Goal: Transaction & Acquisition: Purchase product/service

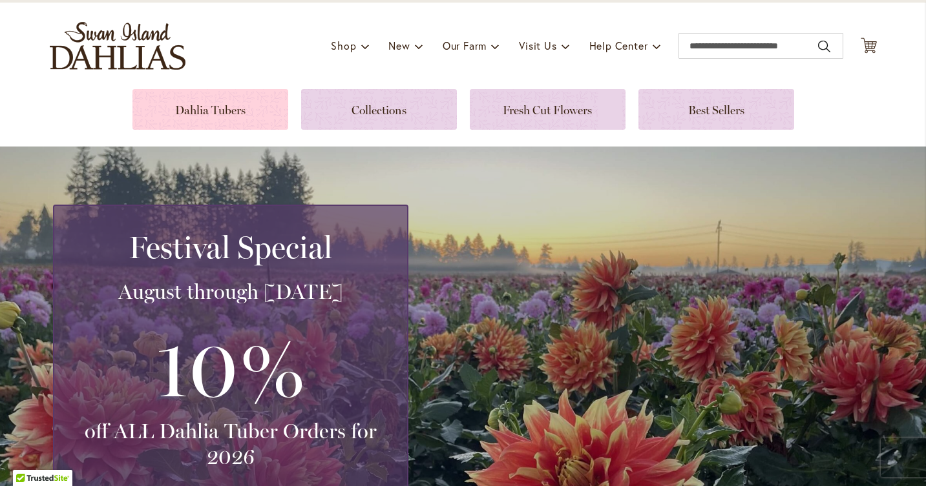
scroll to position [67, 0]
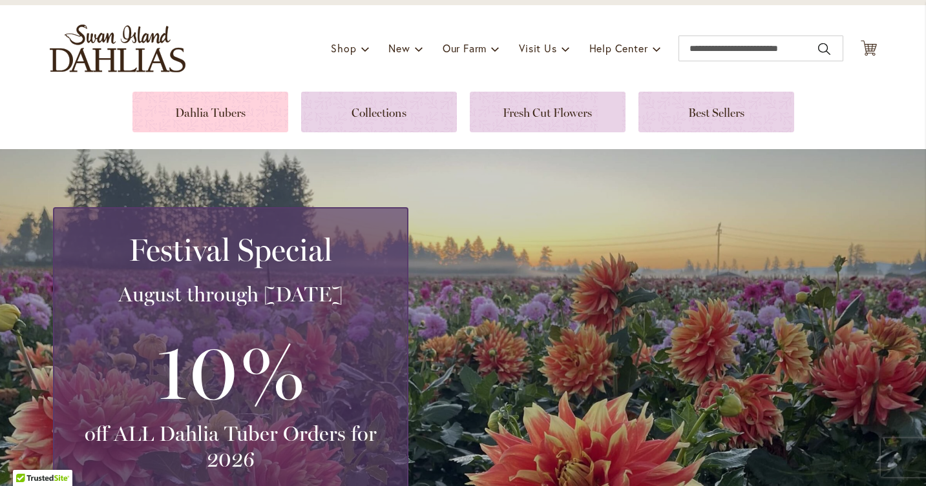
click at [224, 114] on link at bounding box center [210, 112] width 156 height 41
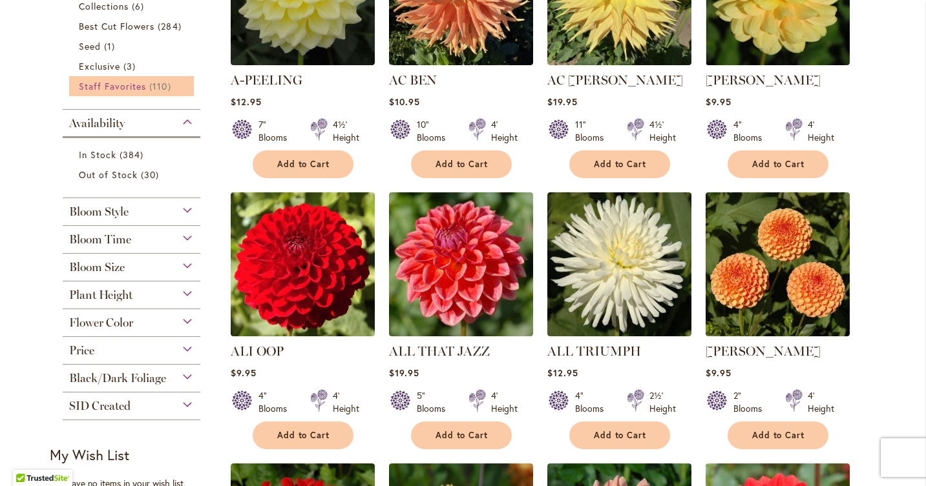
scroll to position [415, 0]
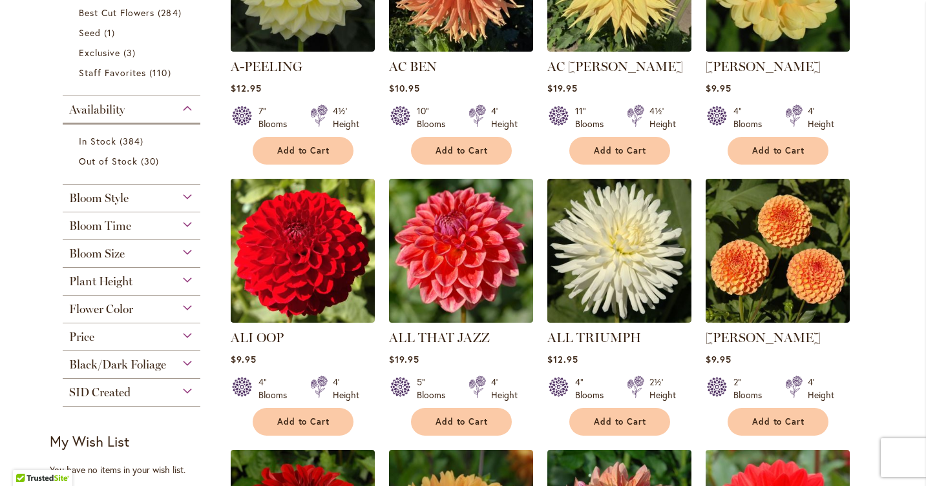
click at [187, 280] on div "Plant Height" at bounding box center [132, 278] width 138 height 21
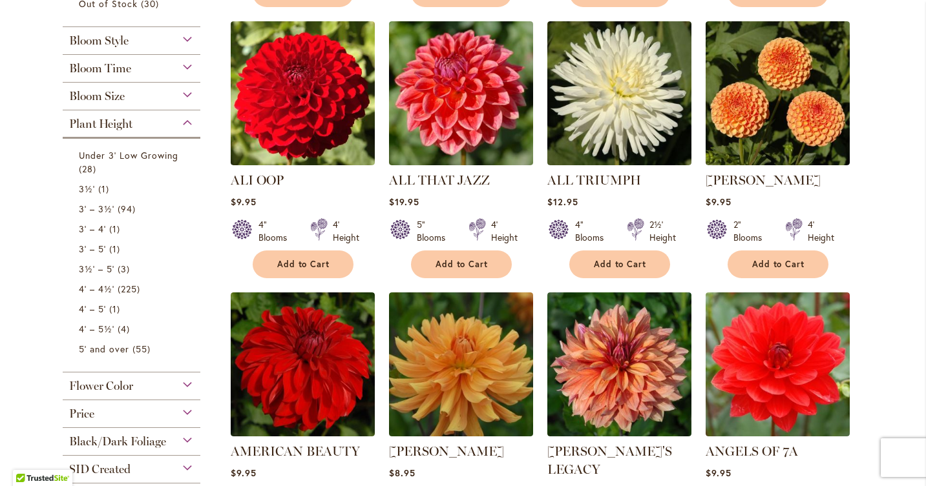
scroll to position [564, 0]
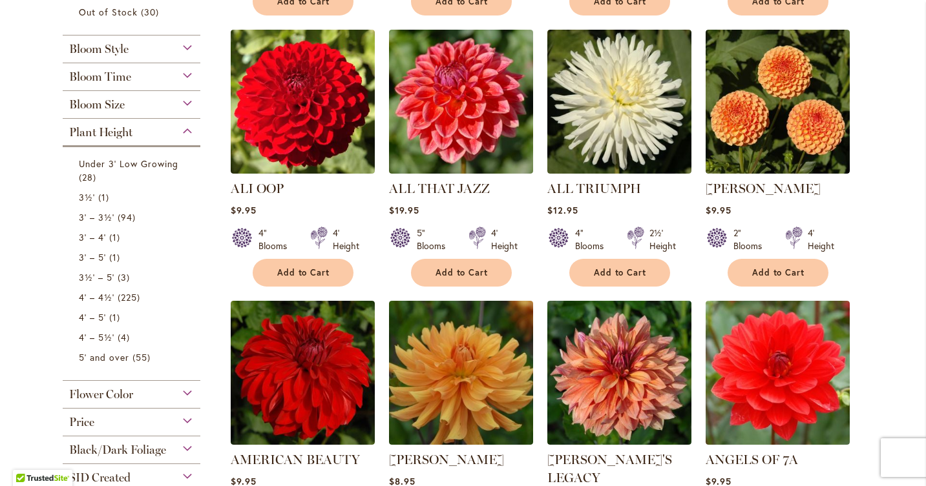
click at [189, 101] on div "Bloom Size" at bounding box center [132, 101] width 138 height 21
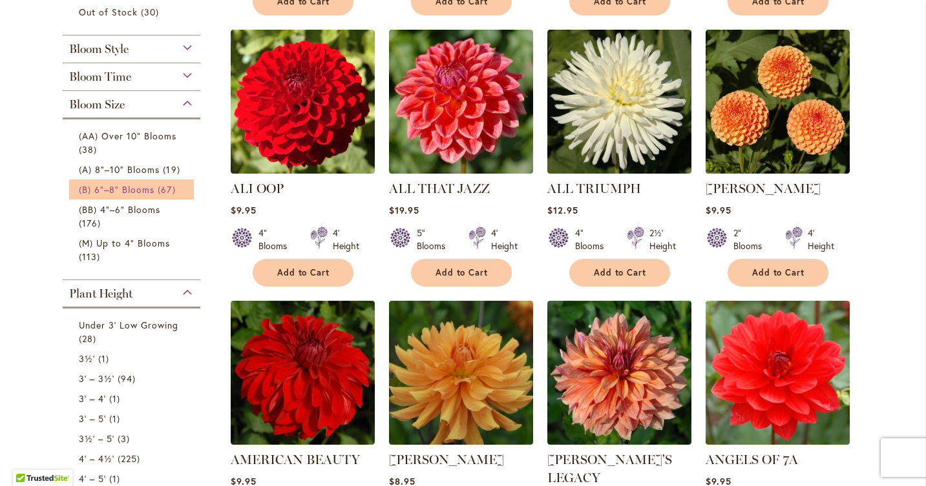
click at [156, 185] on link "(B) 6"–8" Blooms 67 items" at bounding box center [133, 190] width 109 height 14
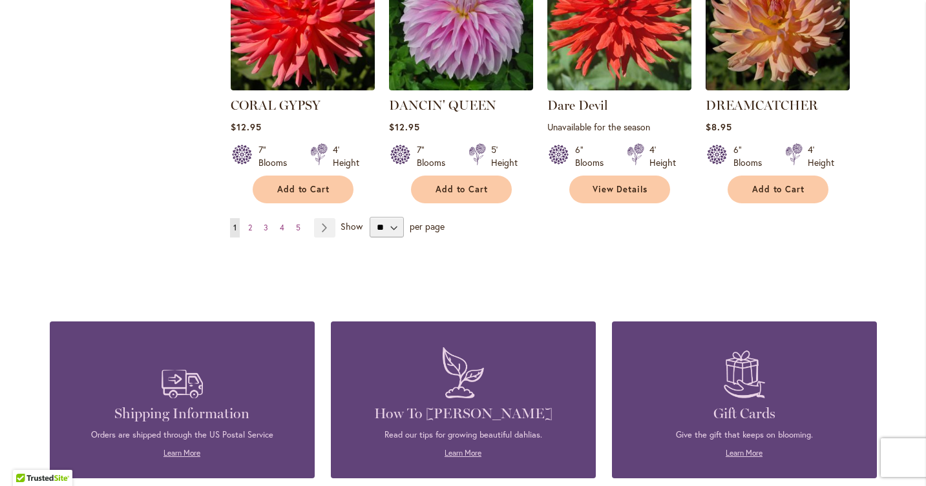
scroll to position [1184, 0]
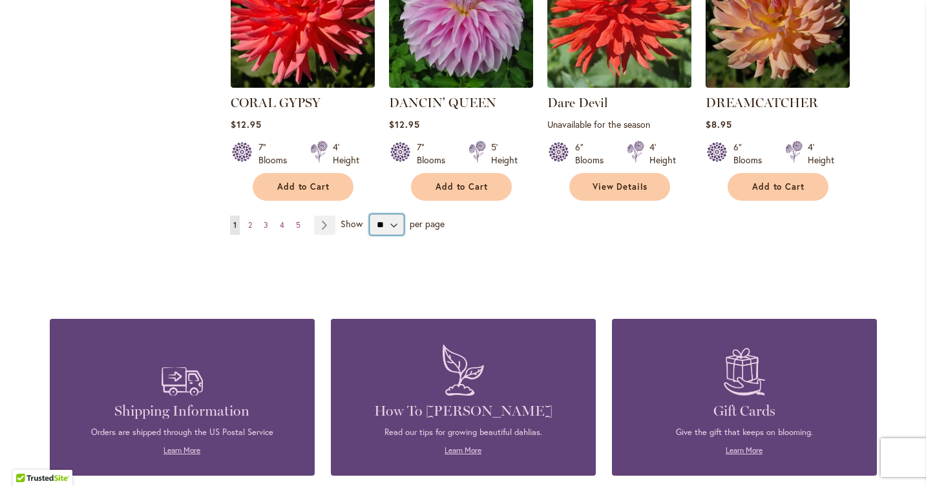
click at [393, 214] on select "** ** ** **" at bounding box center [387, 224] width 34 height 21
select select "**"
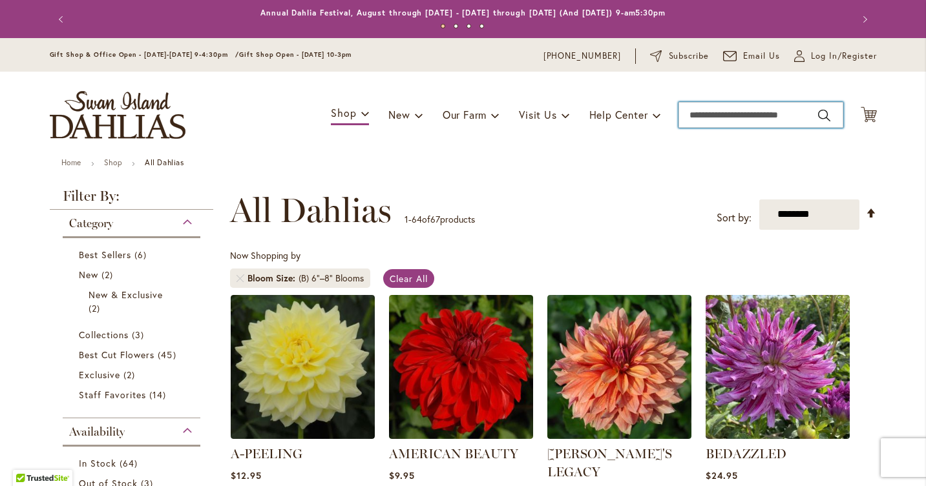
click at [737, 121] on input "Search" at bounding box center [760, 115] width 165 height 26
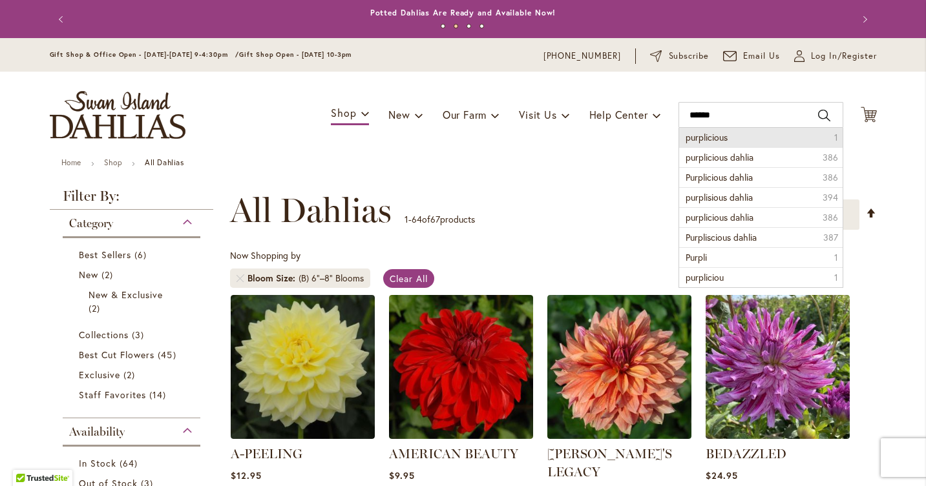
click at [720, 137] on span "purplicious" at bounding box center [706, 137] width 42 height 12
type input "**********"
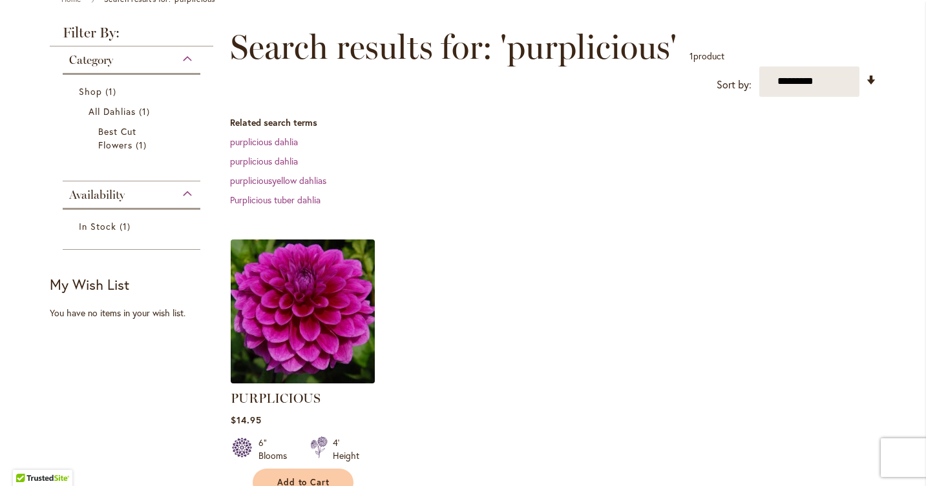
scroll to position [181, 0]
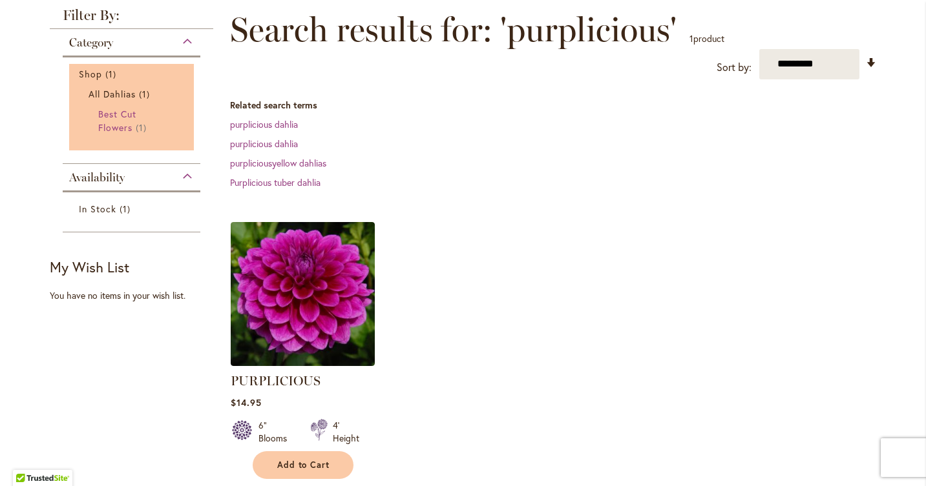
click at [109, 112] on span "Best Cut Flowers" at bounding box center [117, 121] width 38 height 26
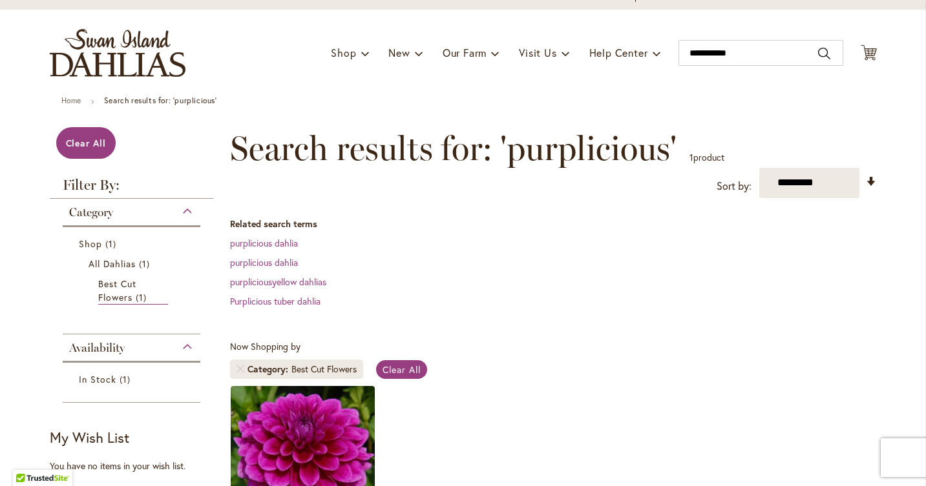
scroll to position [31, 0]
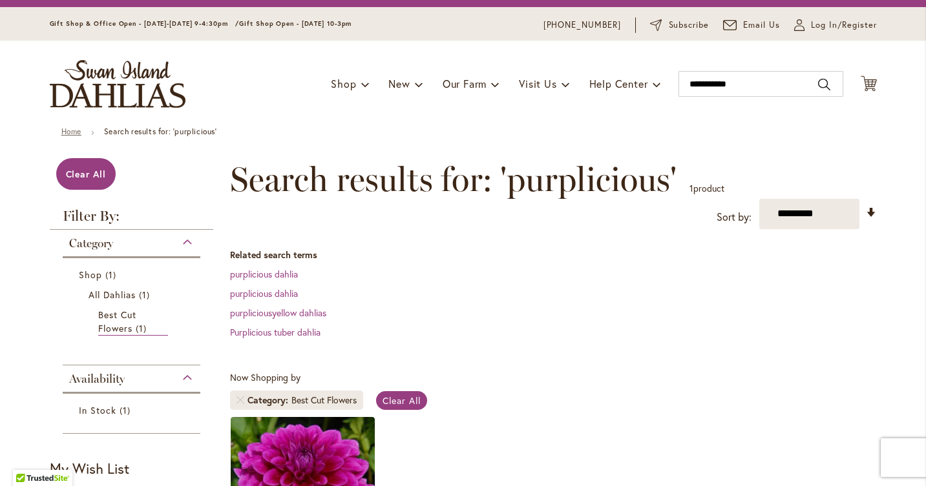
click at [68, 132] on link "Home" at bounding box center [71, 132] width 20 height 10
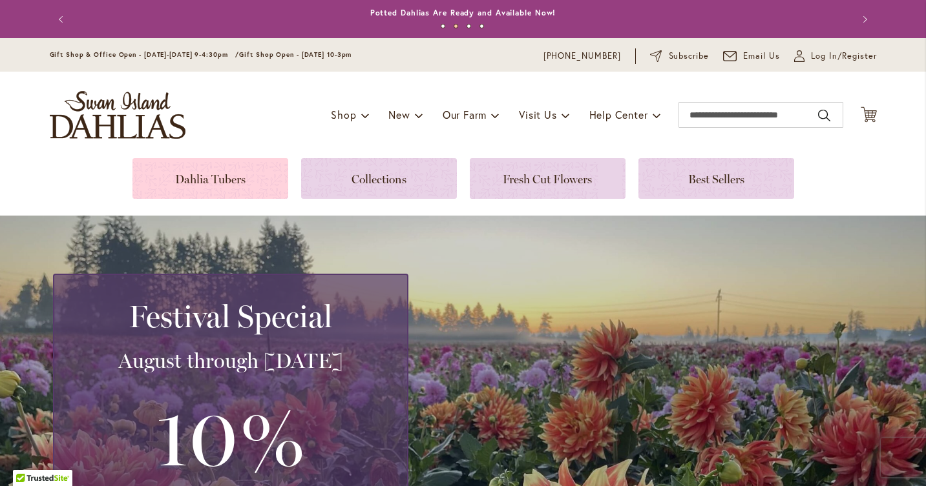
click at [240, 182] on link at bounding box center [210, 178] width 156 height 41
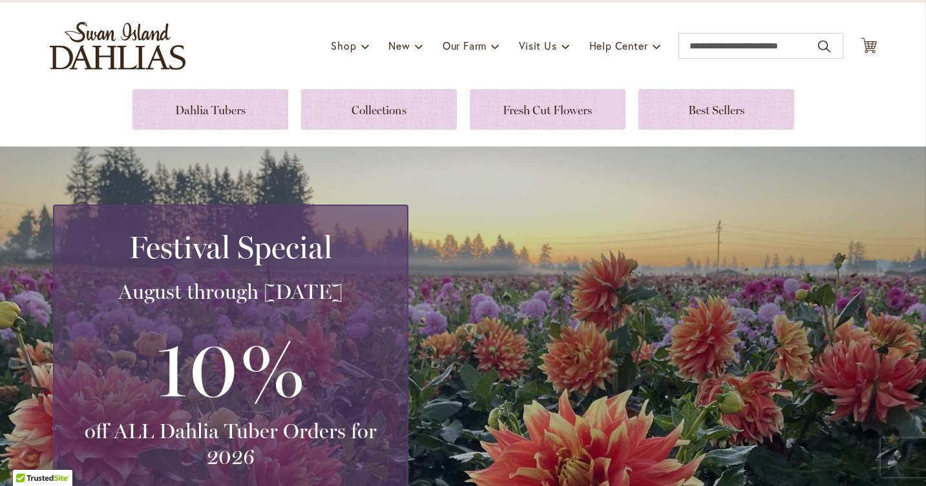
scroll to position [87, 0]
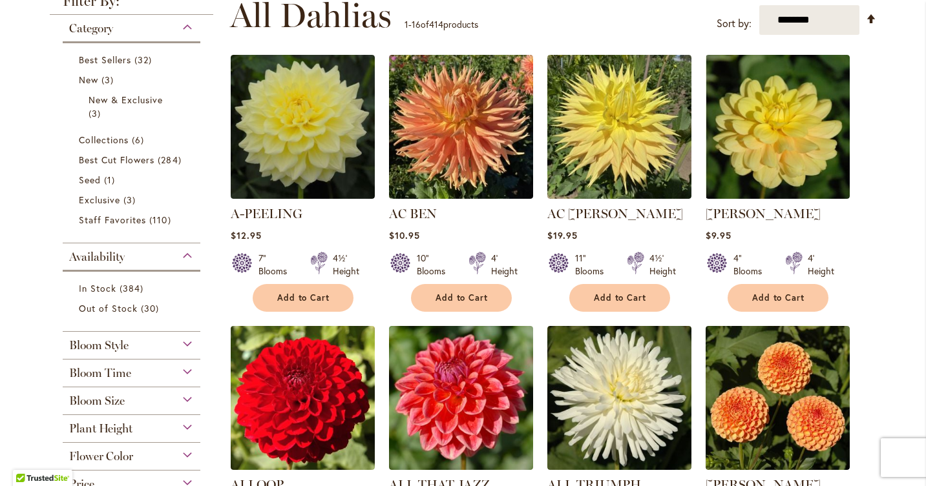
scroll to position [275, 0]
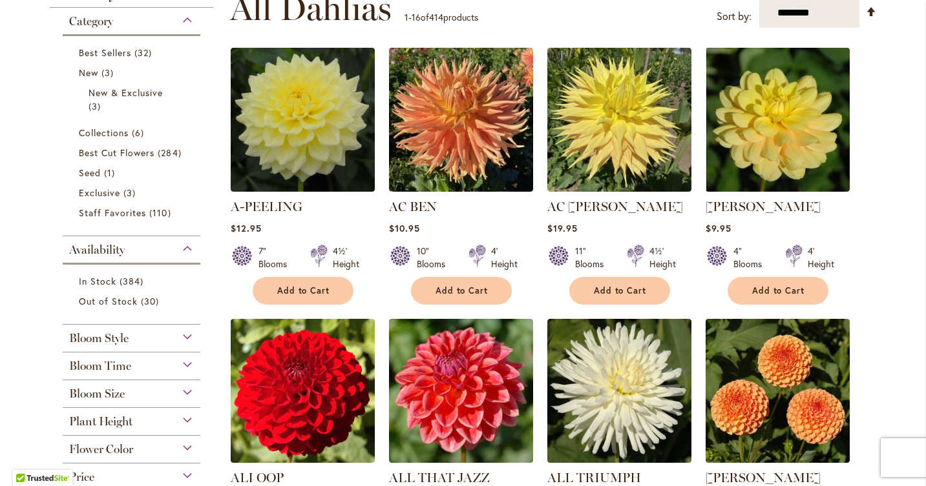
click at [110, 393] on span "Bloom Size" at bounding box center [97, 394] width 56 height 14
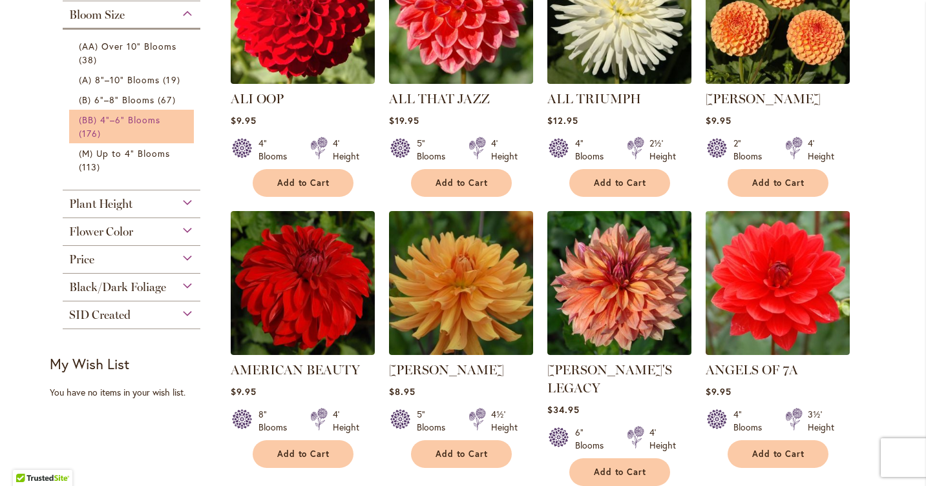
click at [112, 125] on link "(BB) 4"–6" Blooms 176 items" at bounding box center [133, 126] width 109 height 27
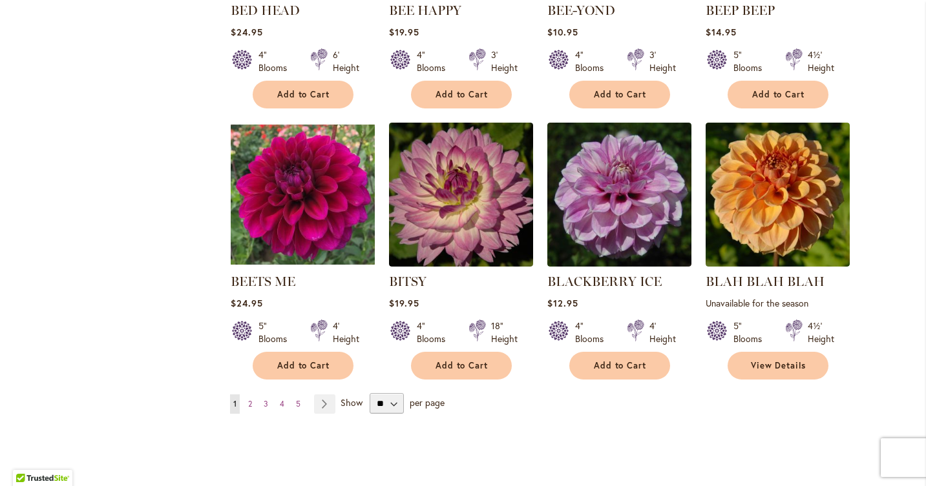
scroll to position [1012, 0]
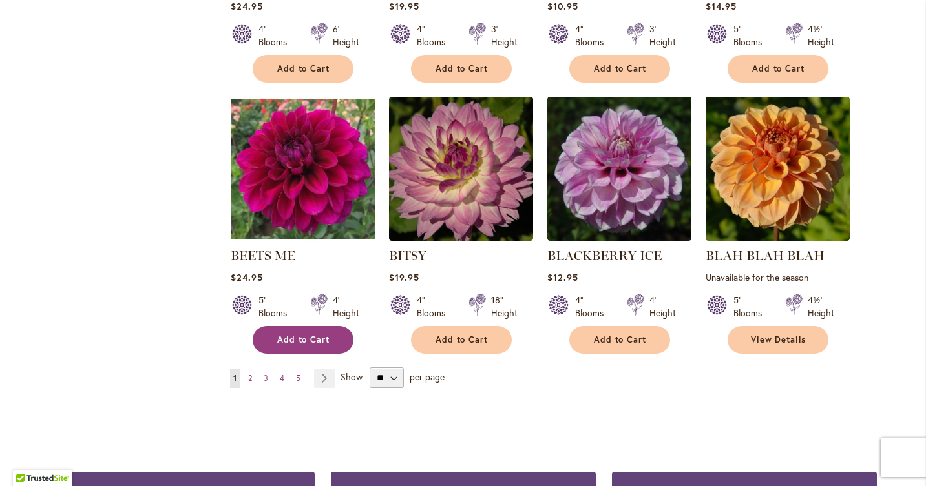
click at [317, 338] on span "Add to Cart" at bounding box center [303, 340] width 53 height 11
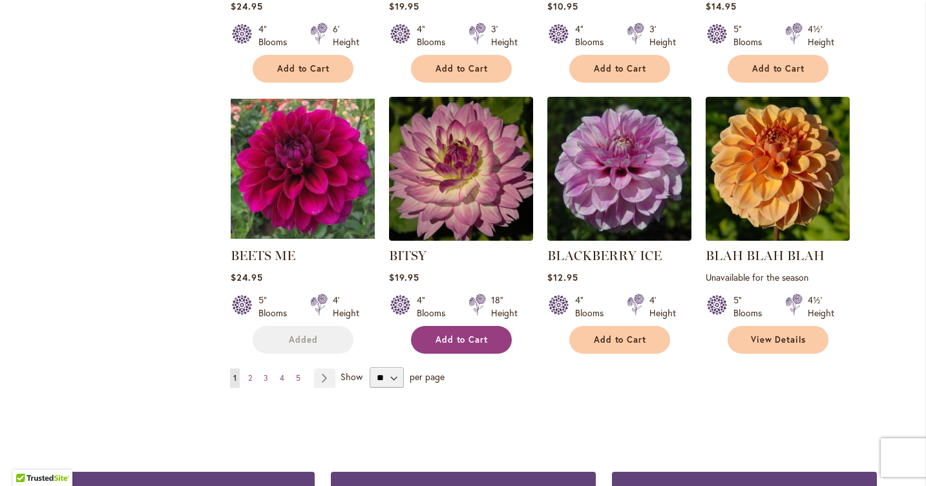
scroll to position [1046, 0]
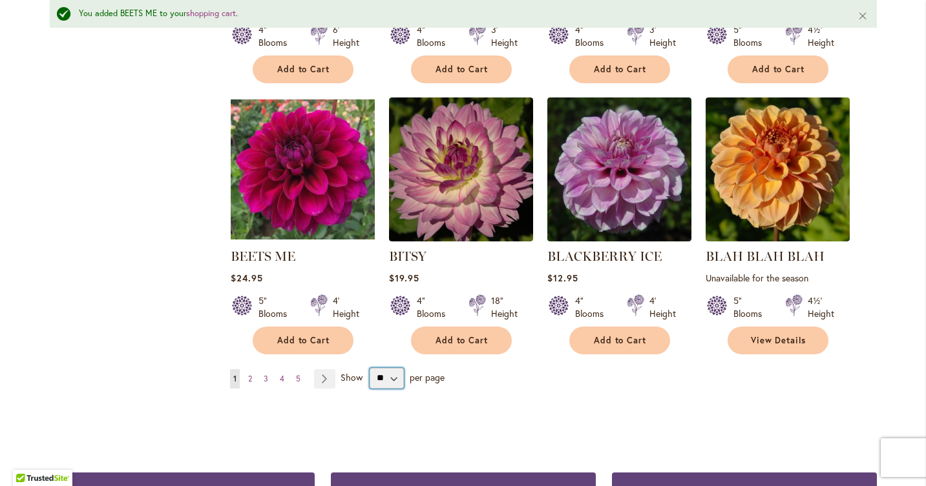
click at [390, 376] on select "** ** ** **" at bounding box center [387, 378] width 34 height 21
select select "**"
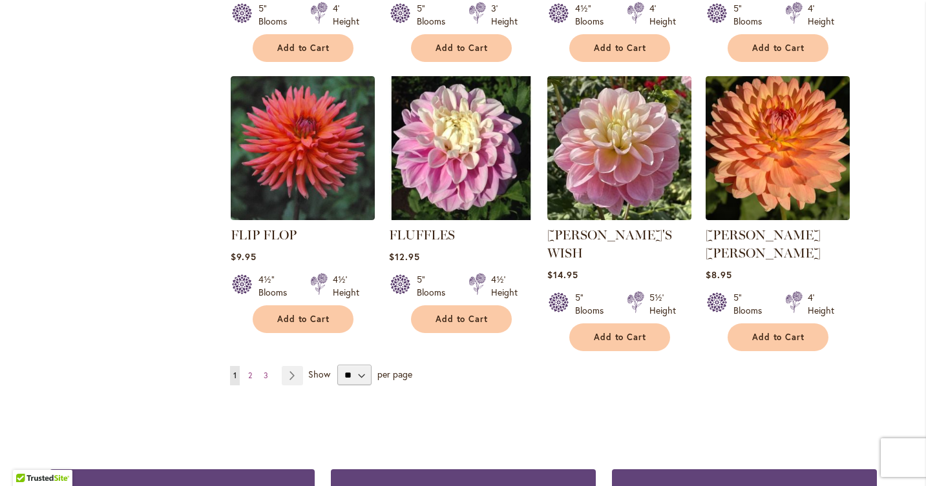
scroll to position [4416, 0]
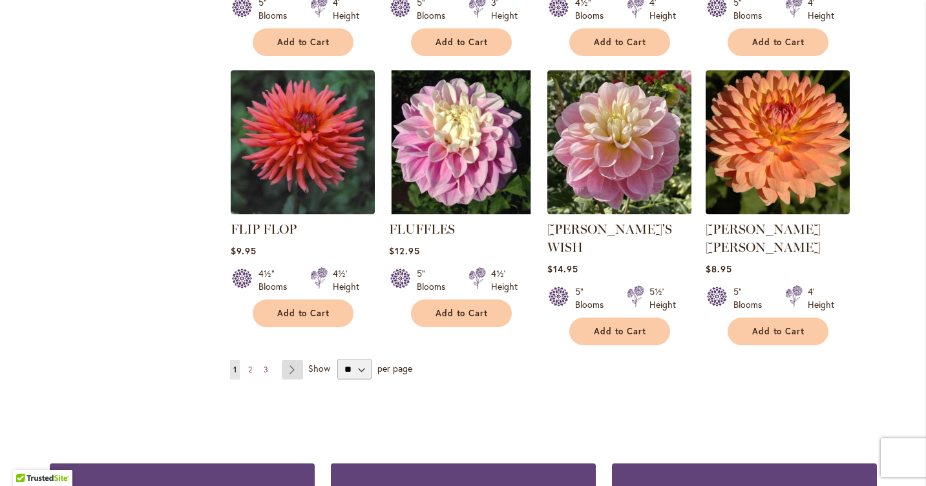
click at [291, 361] on link "Page Next" at bounding box center [292, 370] width 21 height 19
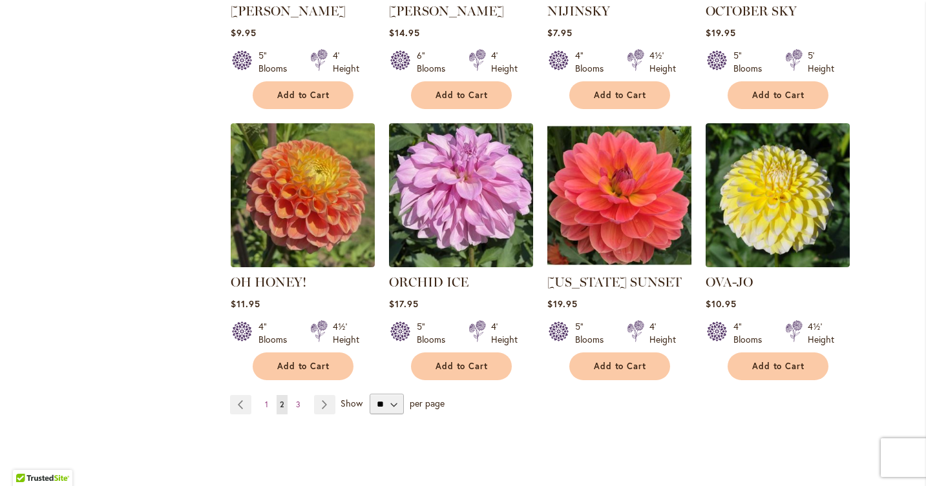
scroll to position [4391, 0]
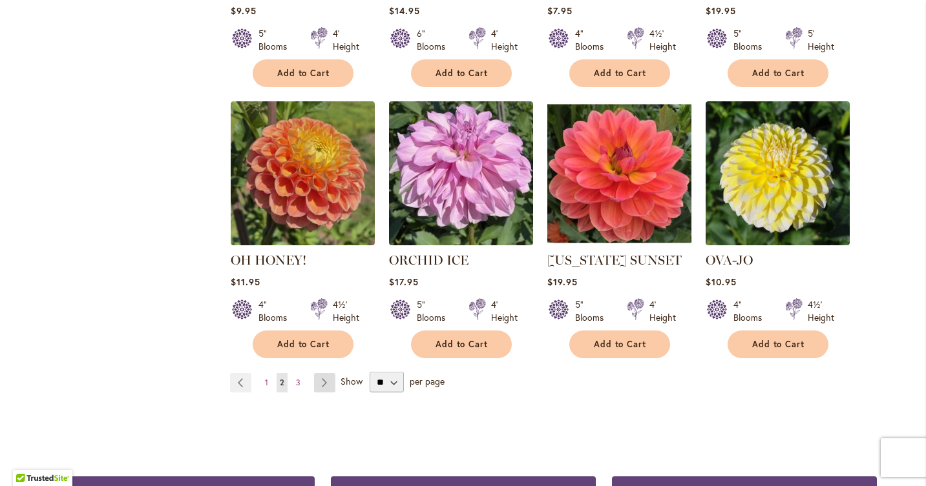
click at [327, 373] on link "Page Next" at bounding box center [324, 382] width 21 height 19
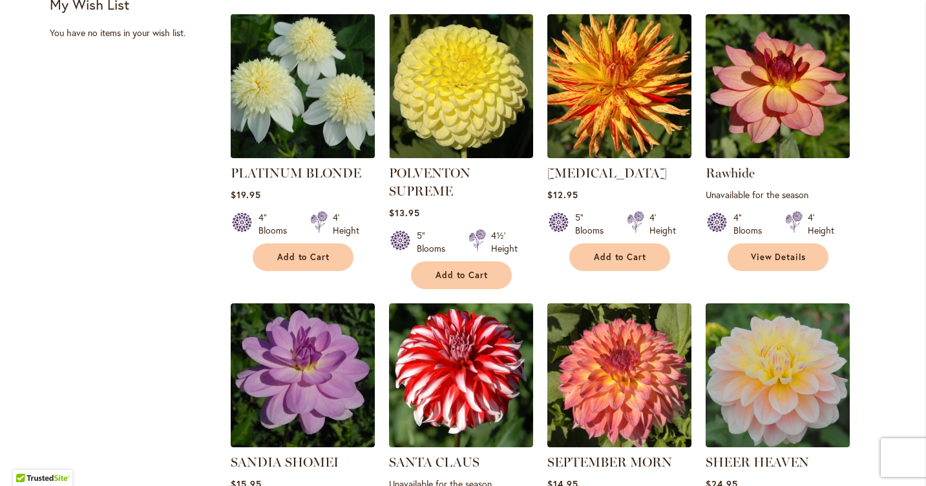
scroll to position [855, 0]
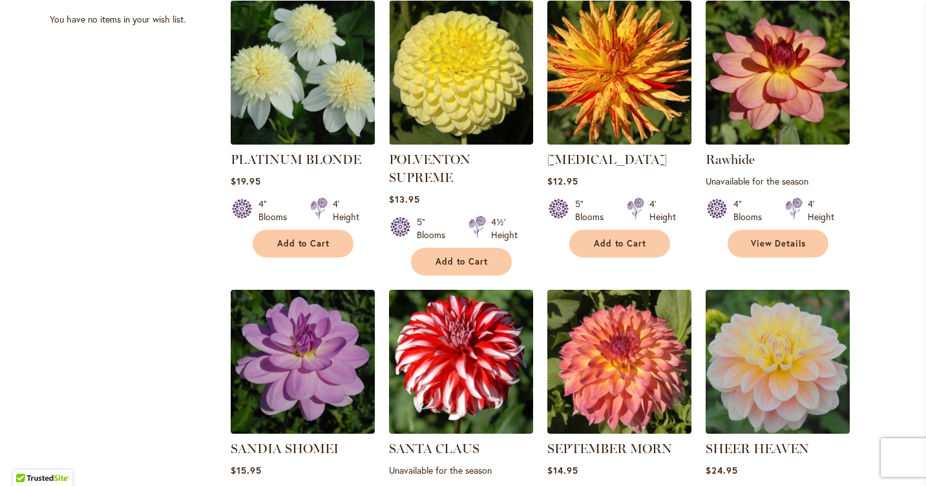
click at [261, 80] on img at bounding box center [302, 72] width 151 height 151
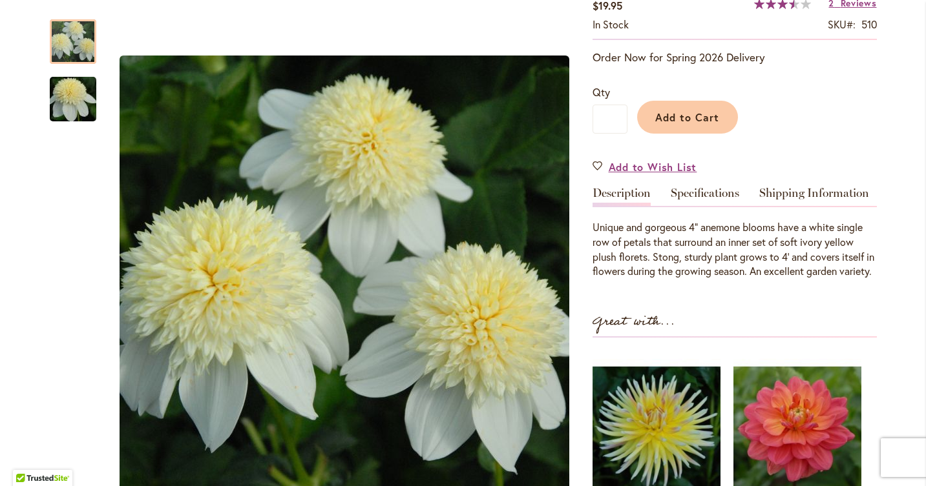
scroll to position [283, 0]
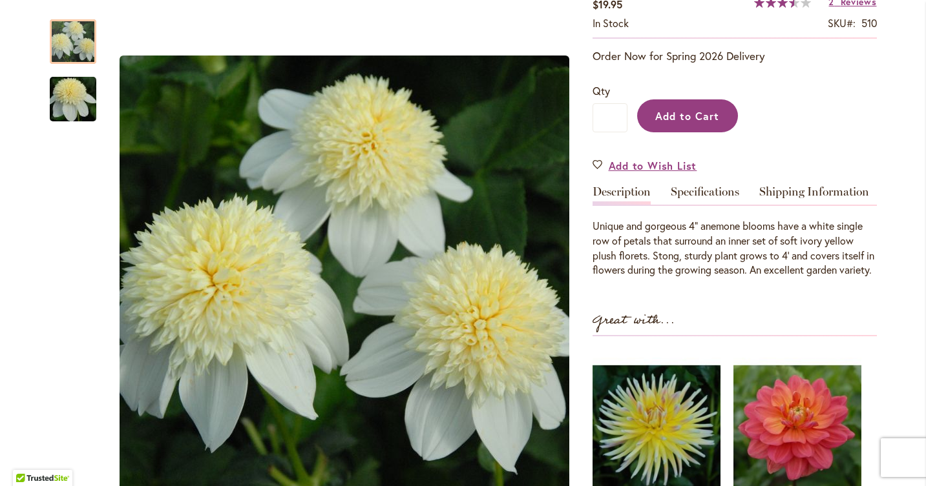
click at [675, 113] on span "Add to Cart" at bounding box center [687, 116] width 64 height 14
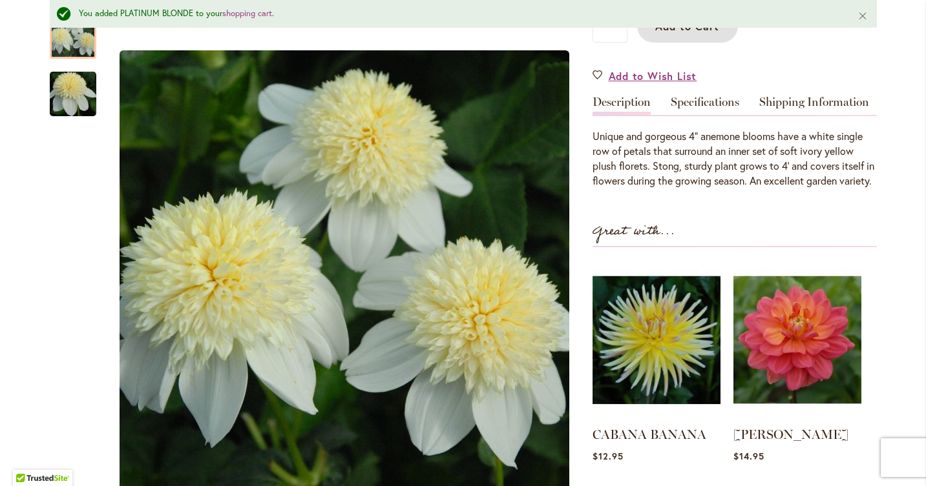
scroll to position [0, 0]
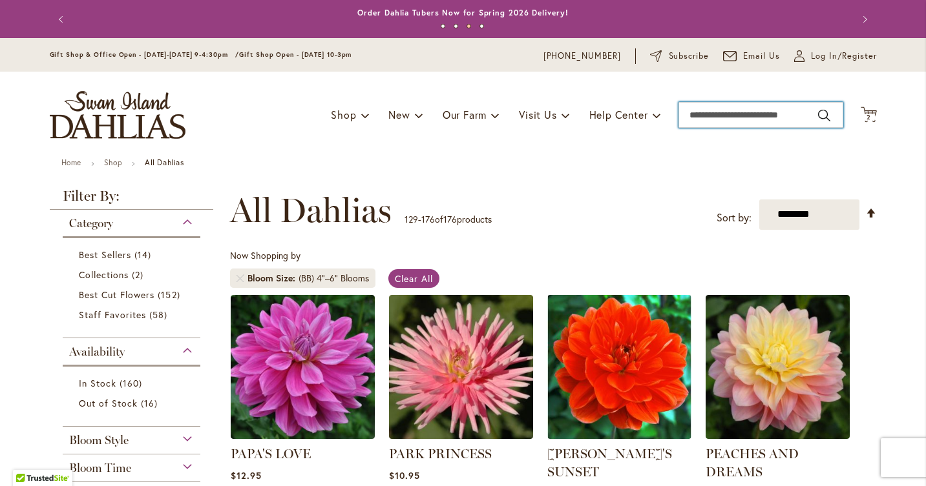
click at [691, 122] on input "Search" at bounding box center [760, 115] width 165 height 26
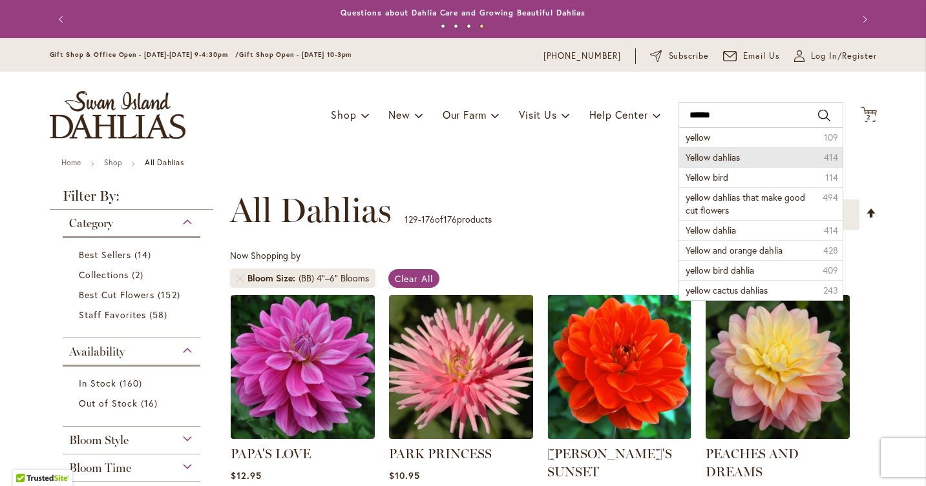
click at [719, 155] on span "Yellow dahlias" at bounding box center [712, 157] width 54 height 12
type input "**********"
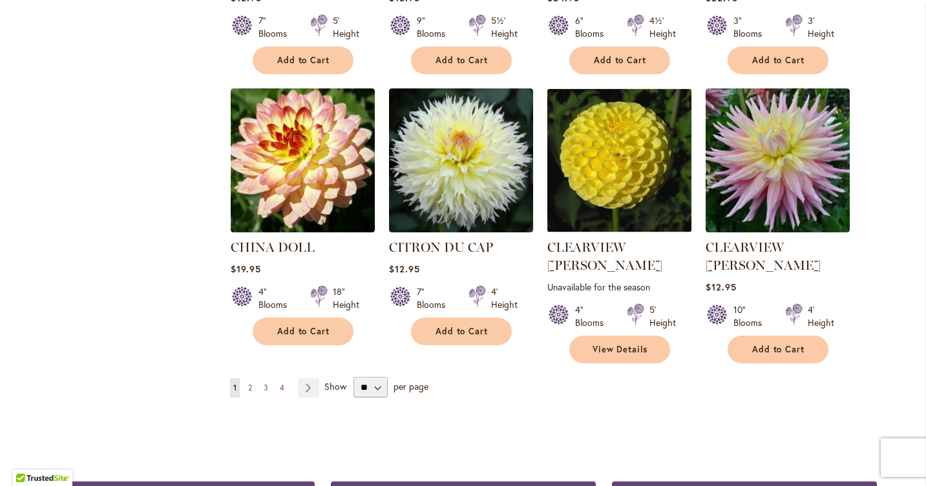
scroll to position [1038, 0]
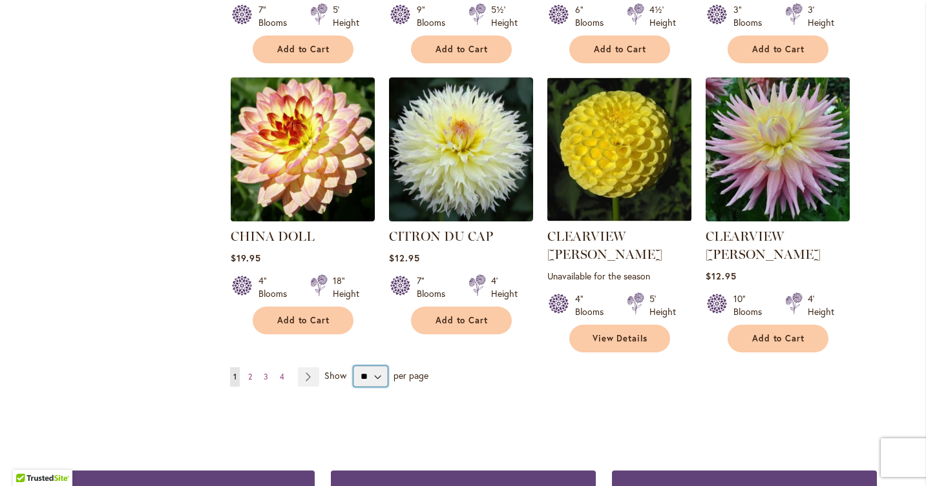
click at [373, 366] on select "** ** ** **" at bounding box center [370, 376] width 34 height 21
select select "**"
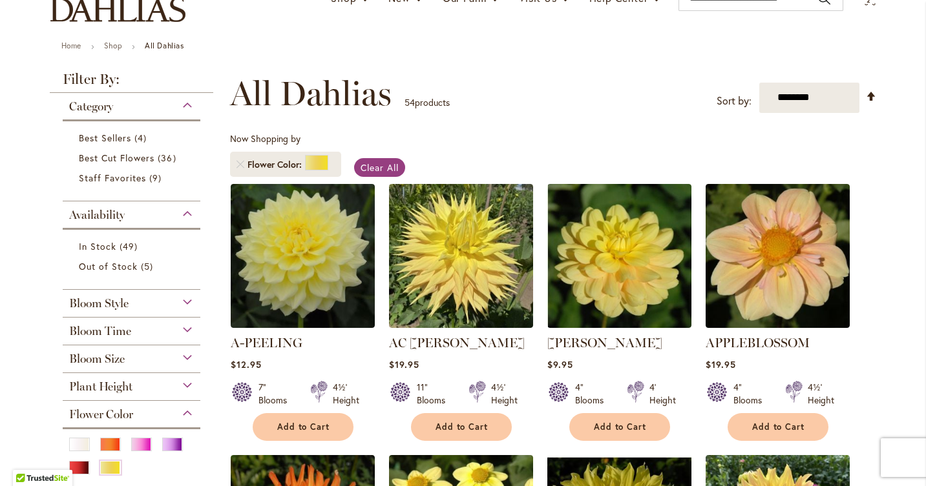
scroll to position [127, 0]
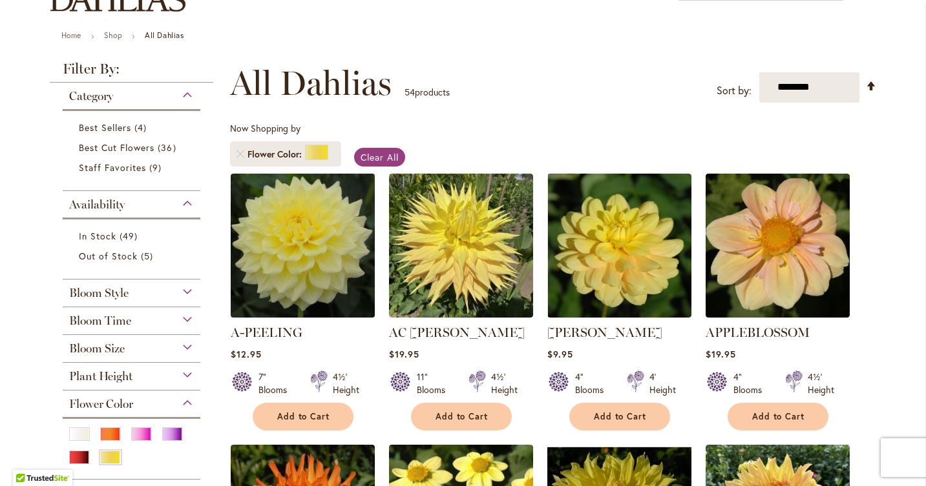
click at [295, 260] on img at bounding box center [302, 245] width 151 height 151
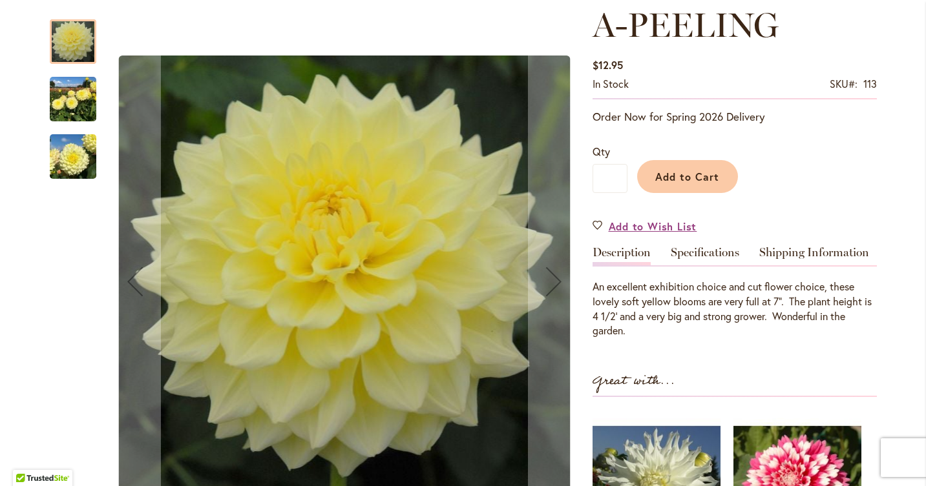
scroll to position [189, 0]
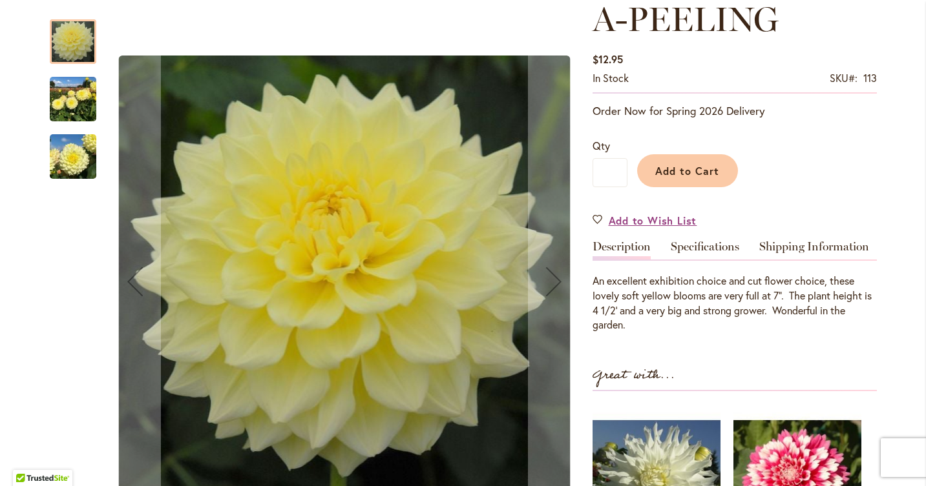
click at [65, 103] on img "A-Peeling" at bounding box center [73, 99] width 47 height 62
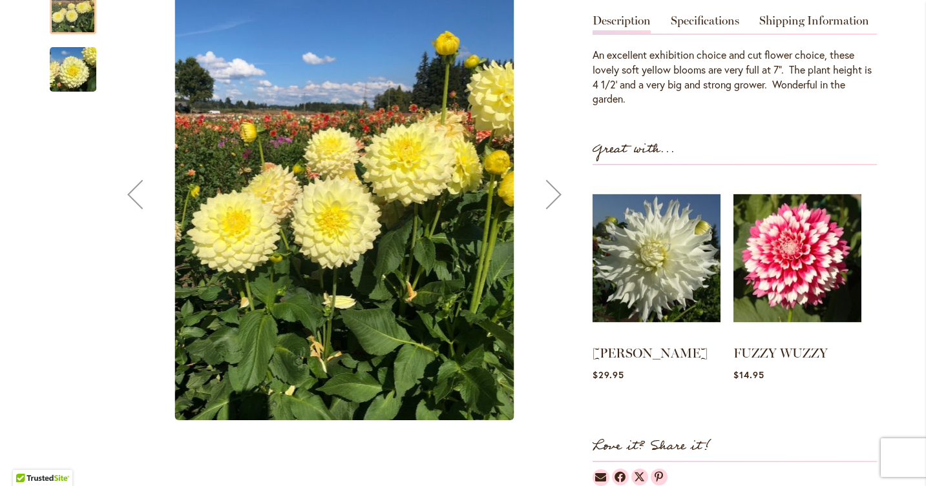
scroll to position [428, 0]
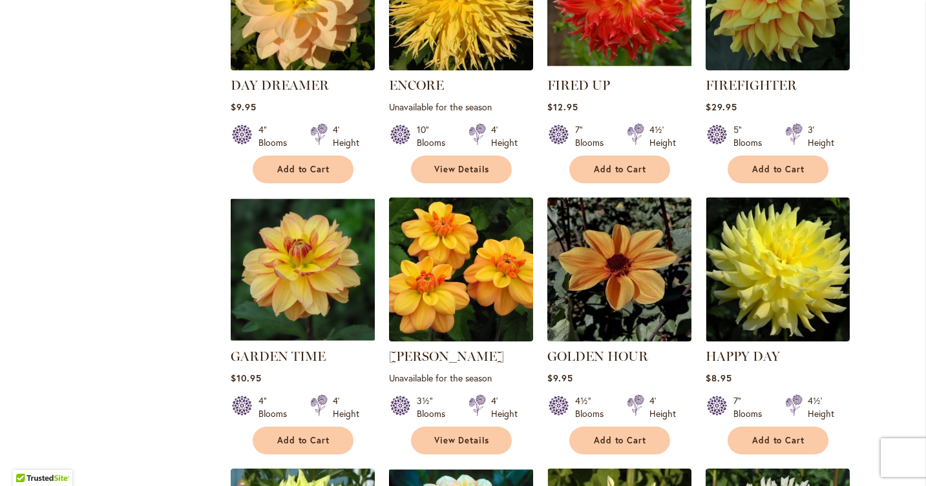
scroll to position [1482, 0]
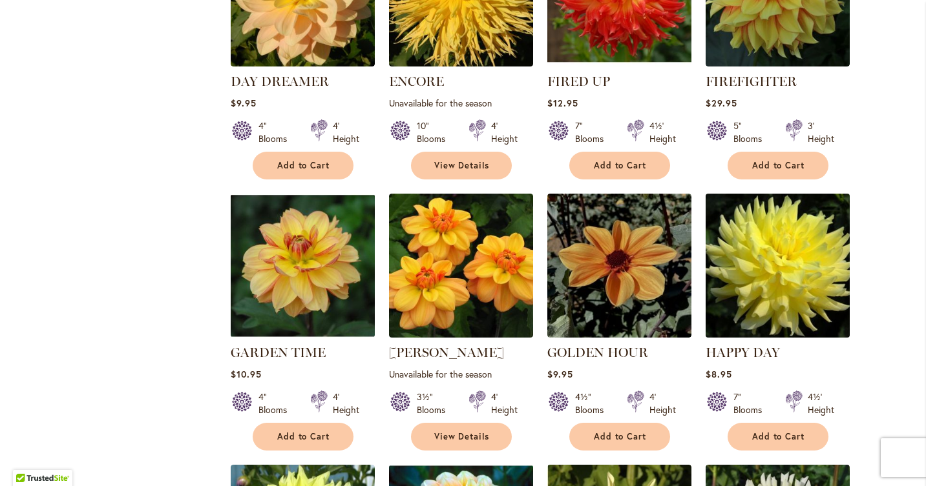
click at [762, 247] on img at bounding box center [777, 265] width 151 height 151
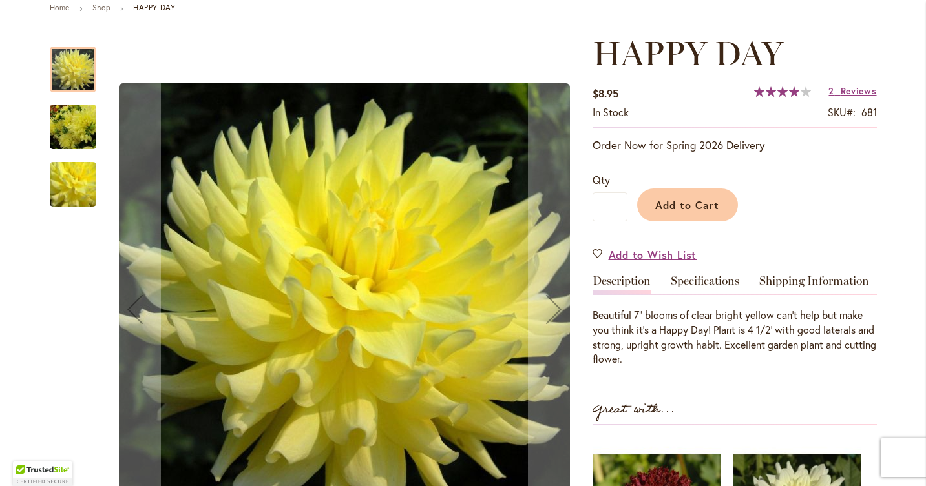
scroll to position [167, 0]
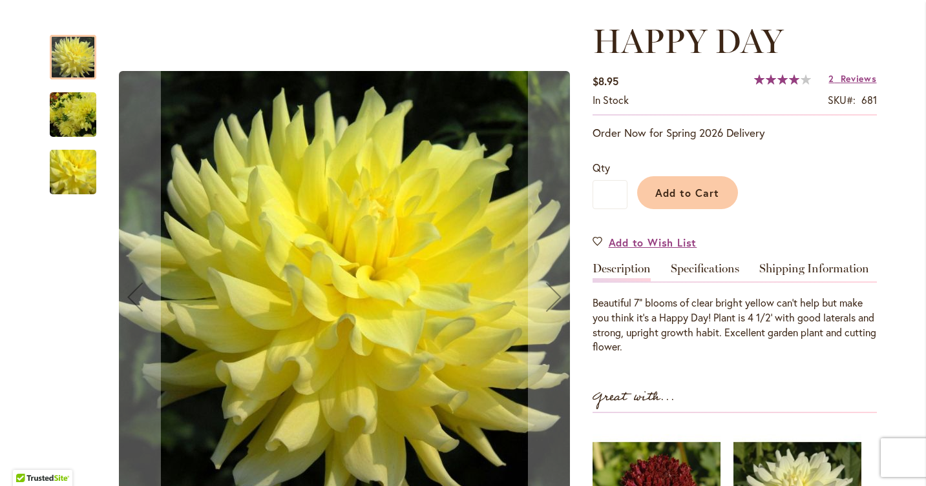
click at [68, 113] on img "HAPPY DAY" at bounding box center [73, 115] width 47 height 62
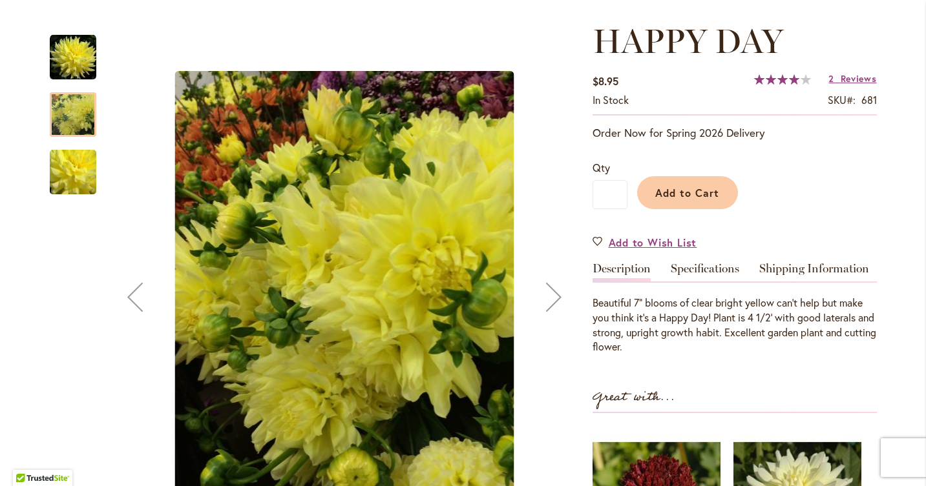
click at [68, 167] on img "HAPPY DAY" at bounding box center [72, 172] width 93 height 85
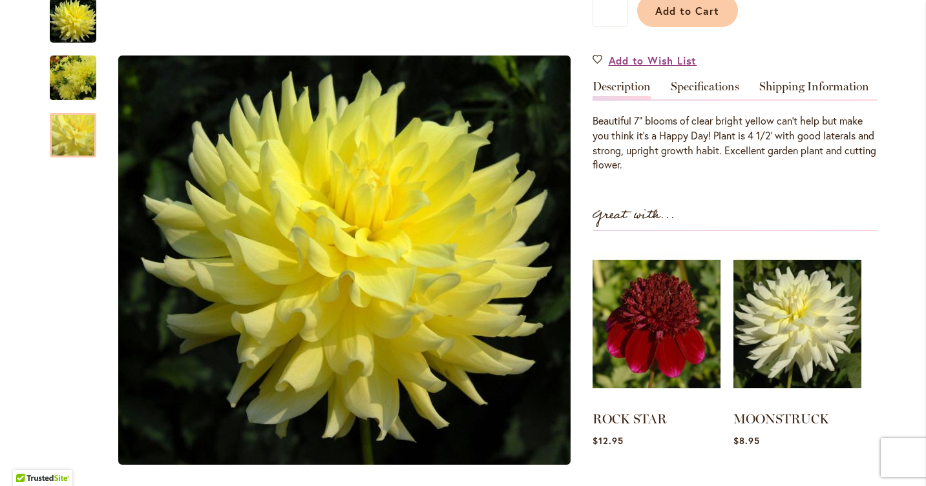
scroll to position [349, 0]
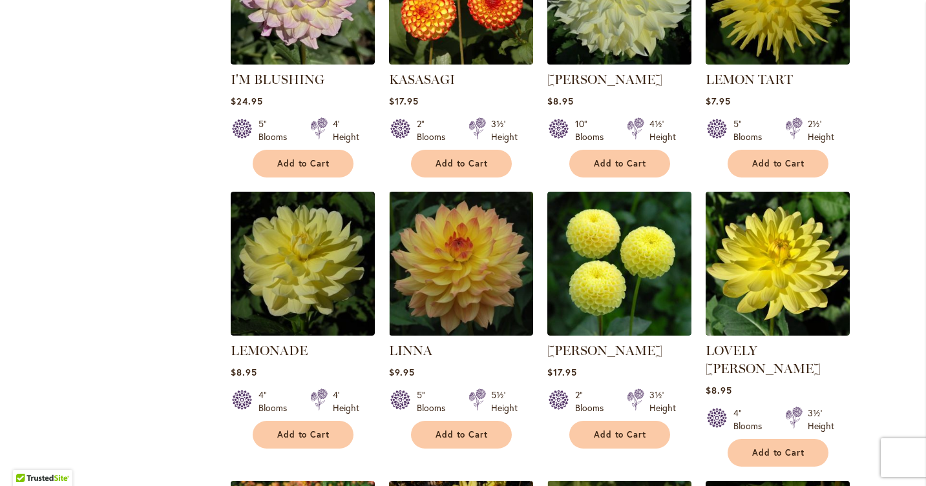
scroll to position [2323, 0]
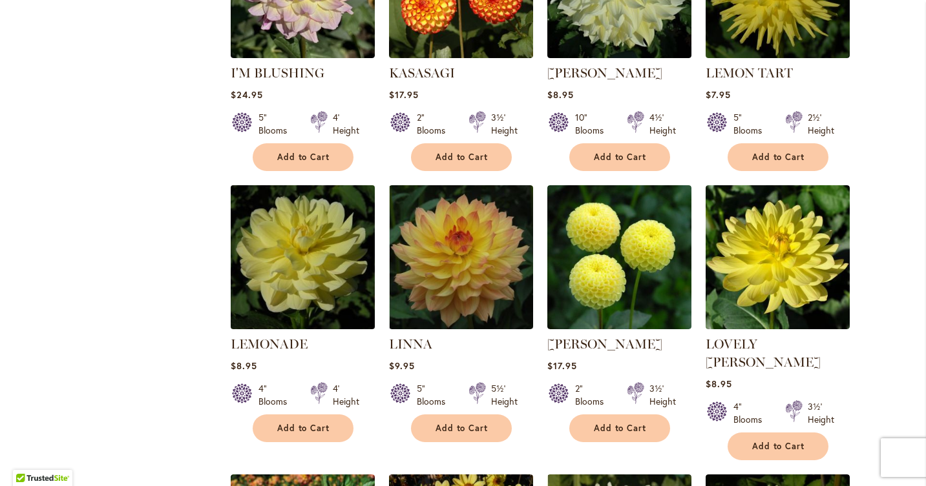
click at [315, 236] on img at bounding box center [302, 257] width 151 height 151
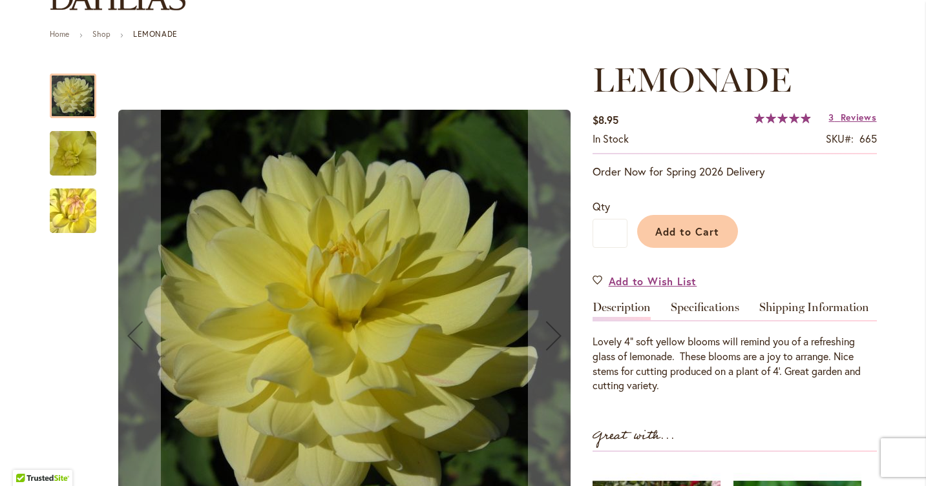
scroll to position [168, 0]
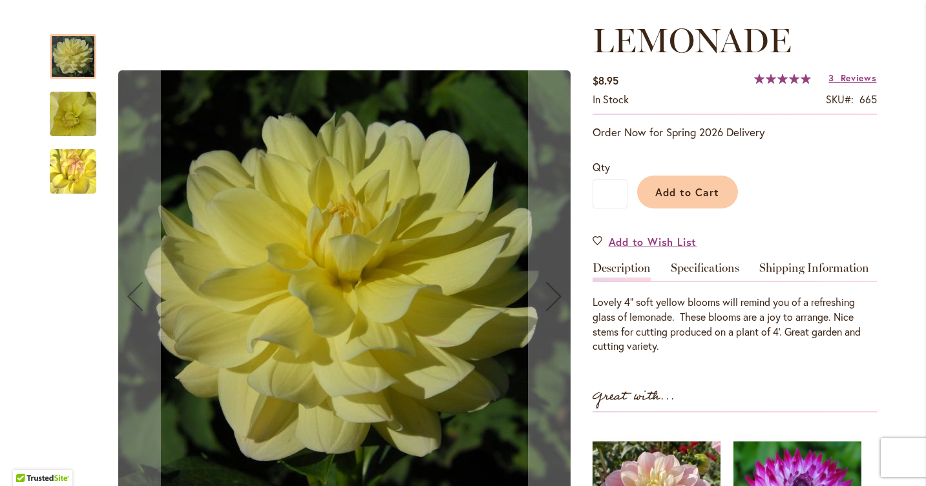
click at [68, 173] on img "LEMONADE" at bounding box center [73, 171] width 92 height 89
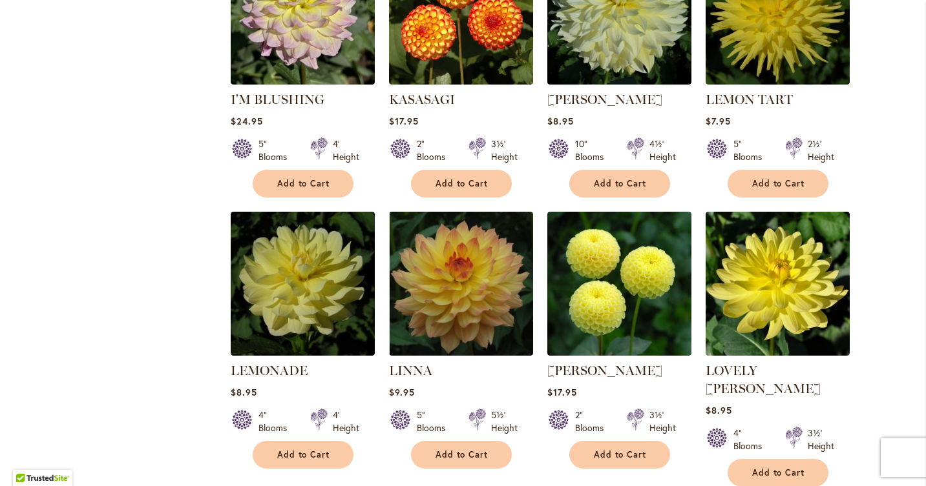
scroll to position [2297, 0]
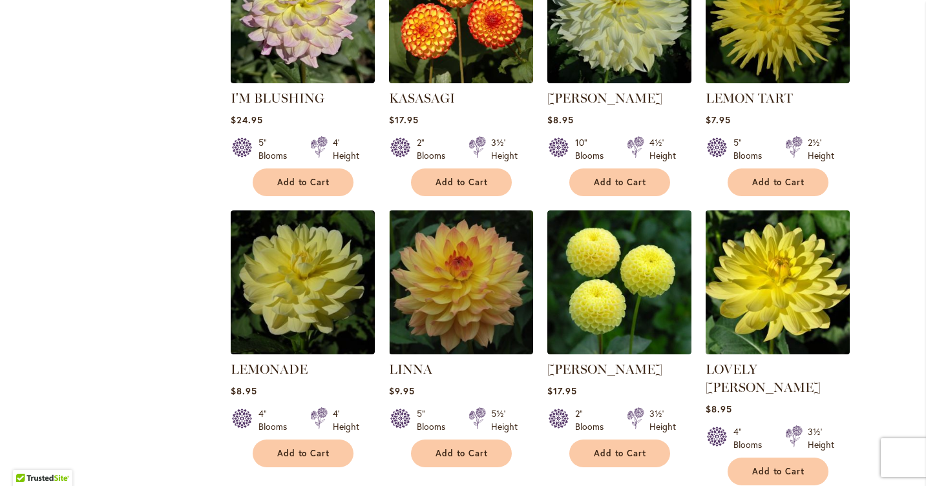
click at [793, 239] on img at bounding box center [777, 282] width 151 height 151
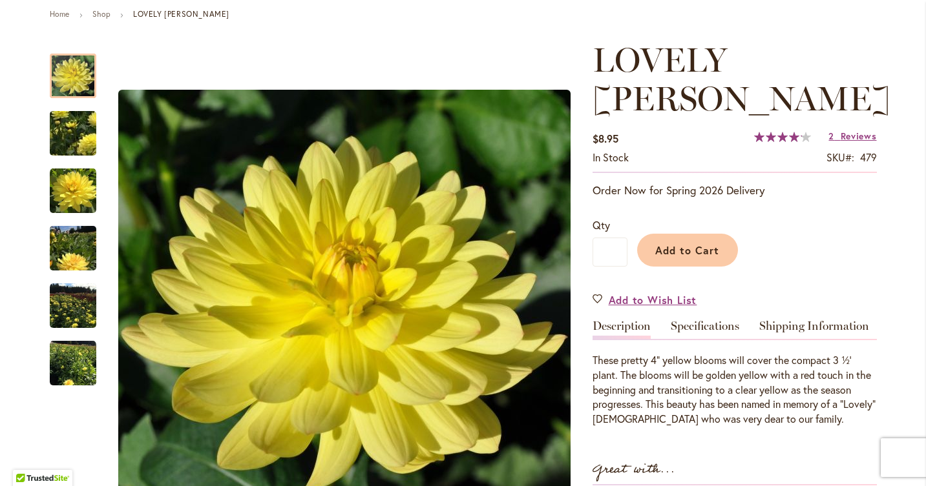
scroll to position [149, 0]
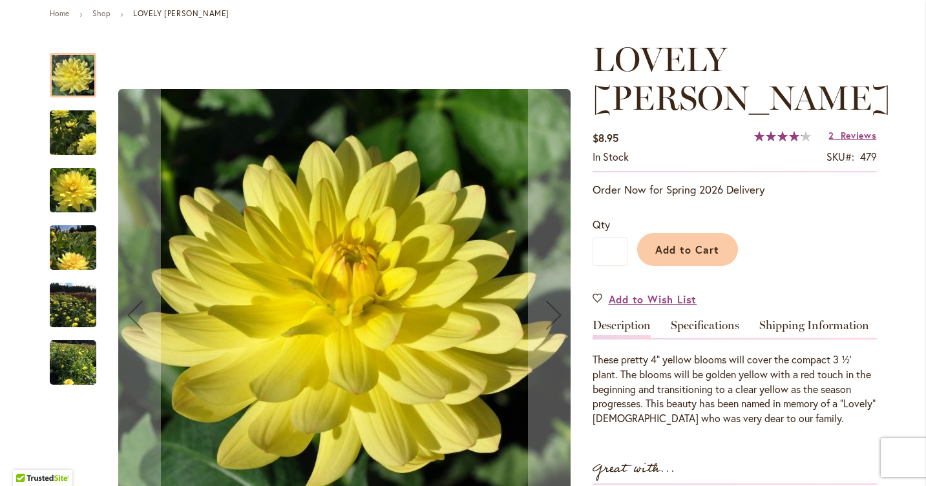
click at [65, 254] on img "LOVELY RITA" at bounding box center [73, 248] width 47 height 62
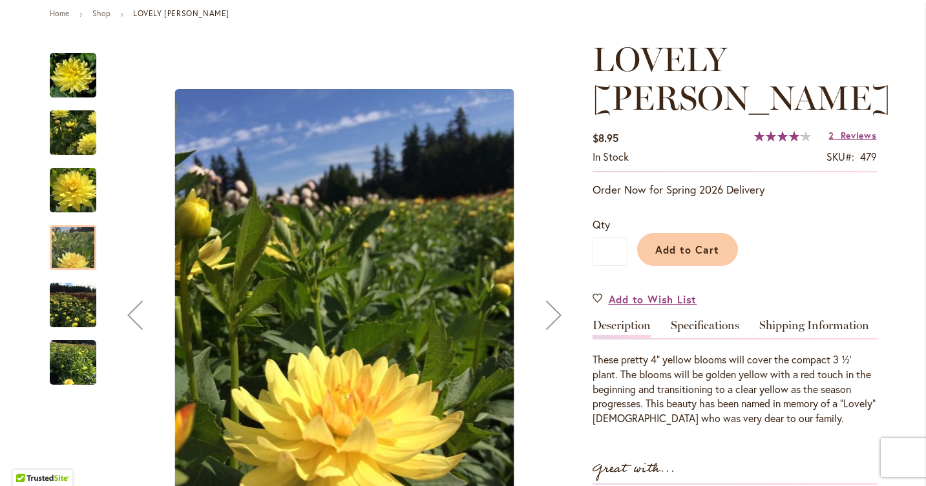
click at [76, 303] on img "LOVELY RITA" at bounding box center [73, 305] width 47 height 47
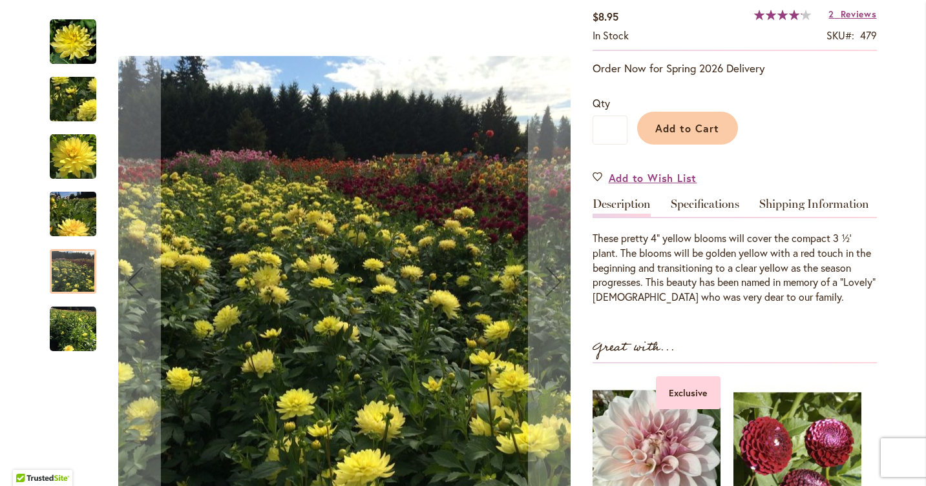
scroll to position [283, 0]
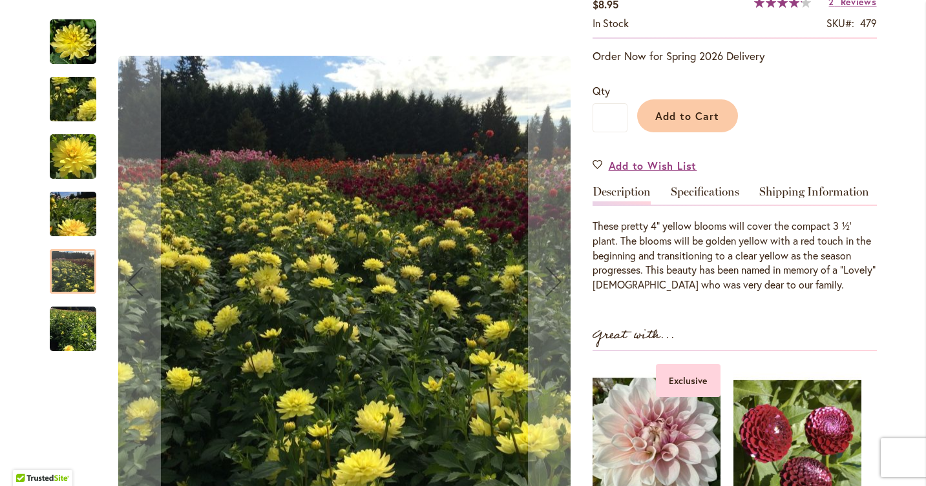
click at [80, 326] on img "LOVELY RITA" at bounding box center [73, 329] width 47 height 47
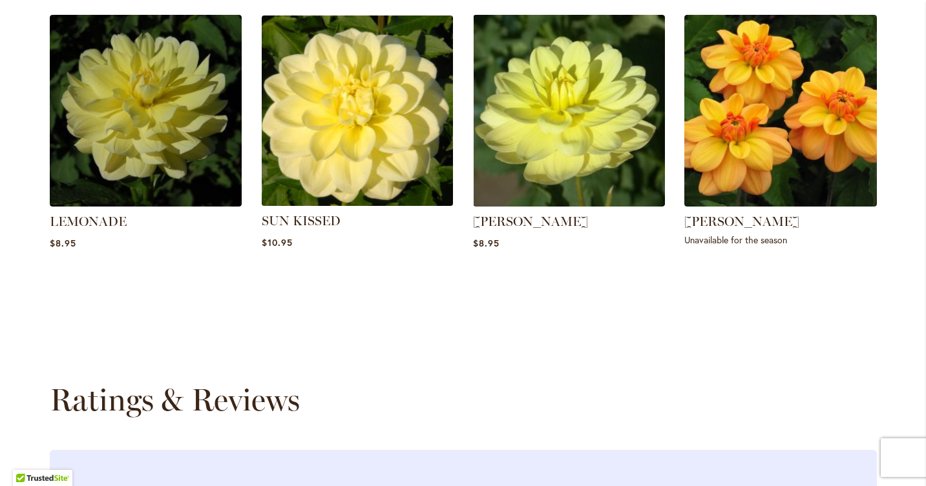
scroll to position [1030, 0]
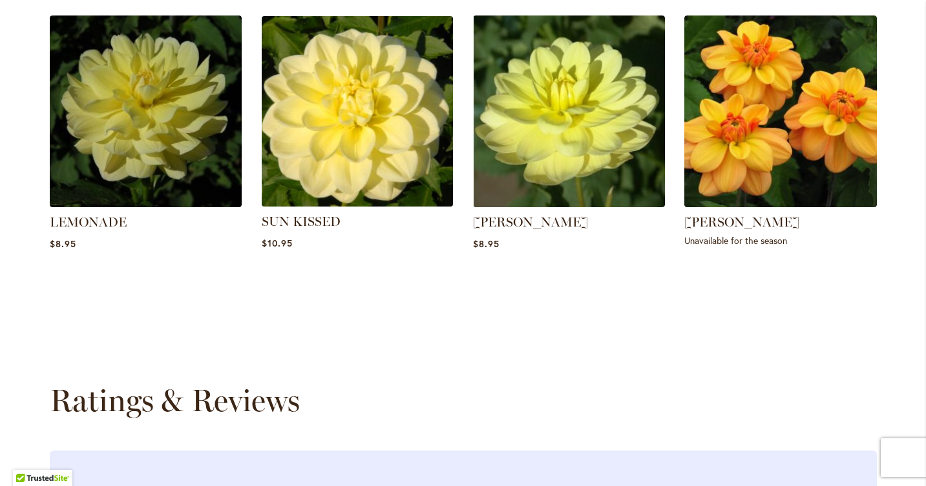
click at [377, 56] on img at bounding box center [357, 111] width 200 height 200
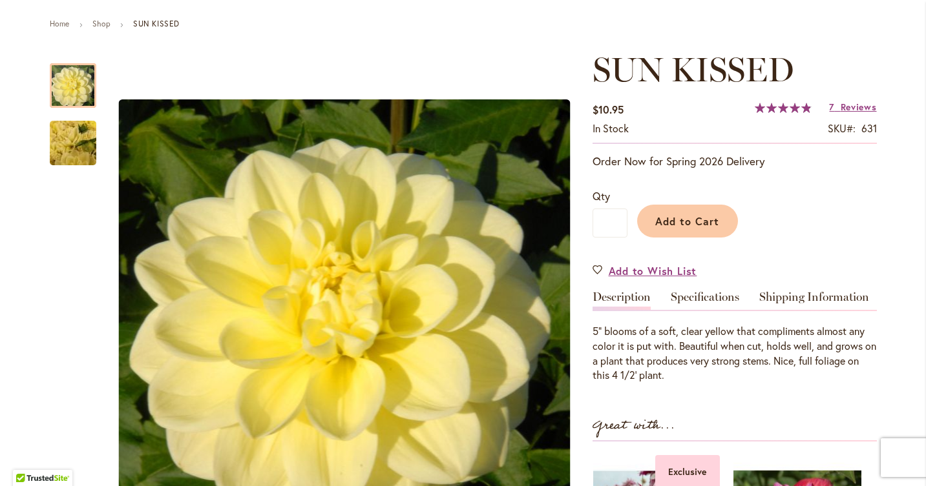
scroll to position [136, 0]
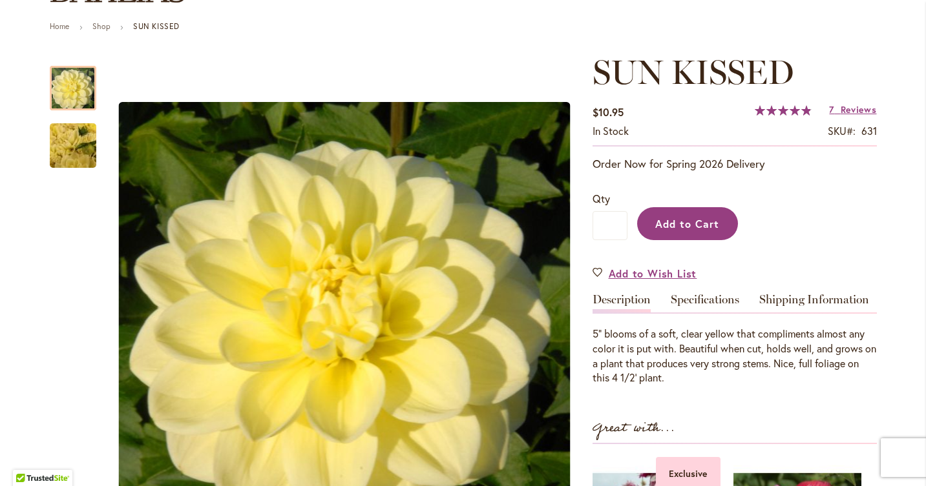
click at [687, 222] on span "Add to Cart" at bounding box center [687, 224] width 64 height 14
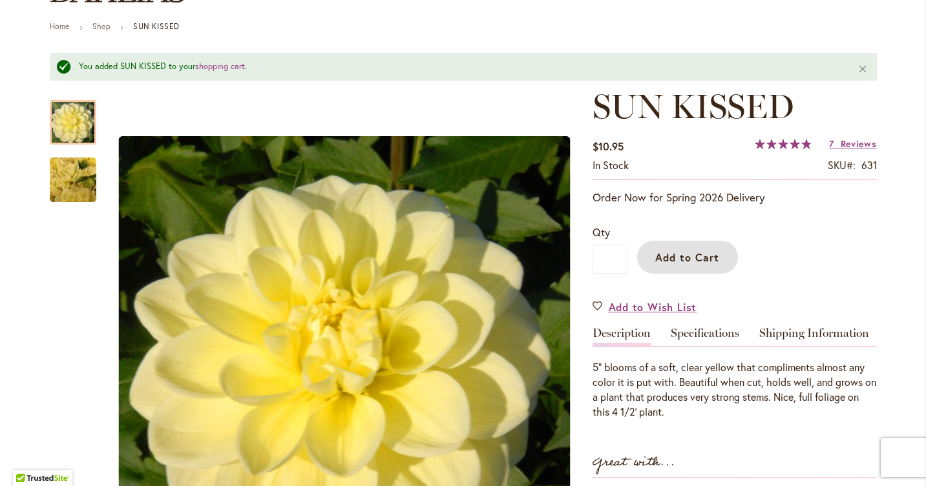
scroll to position [0, 0]
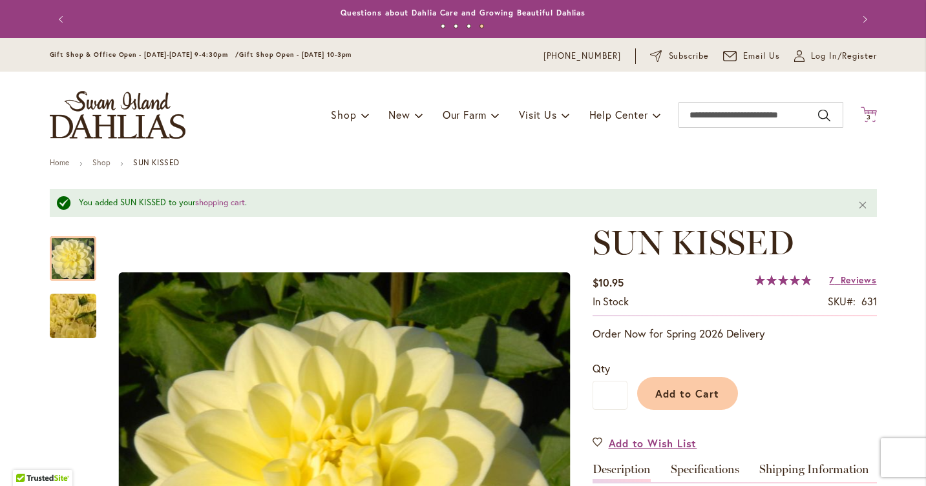
click at [868, 114] on icon at bounding box center [869, 115] width 16 height 16
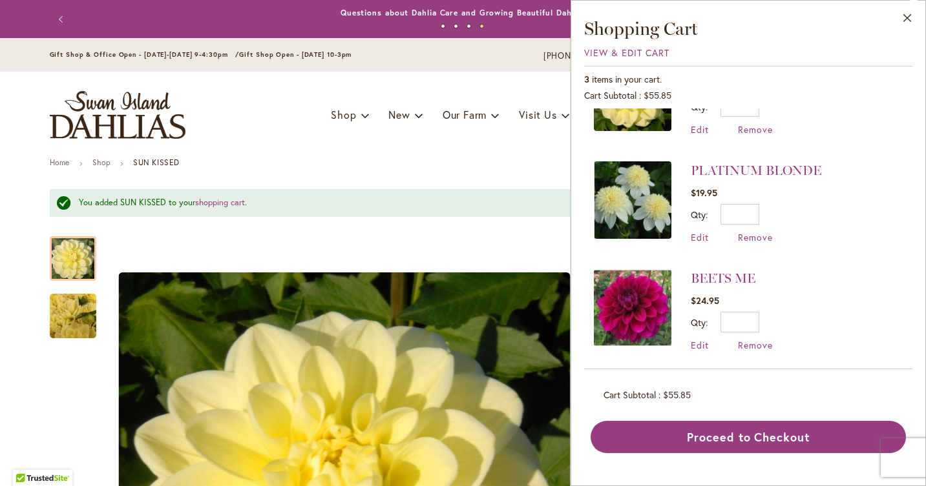
scroll to position [67, 0]
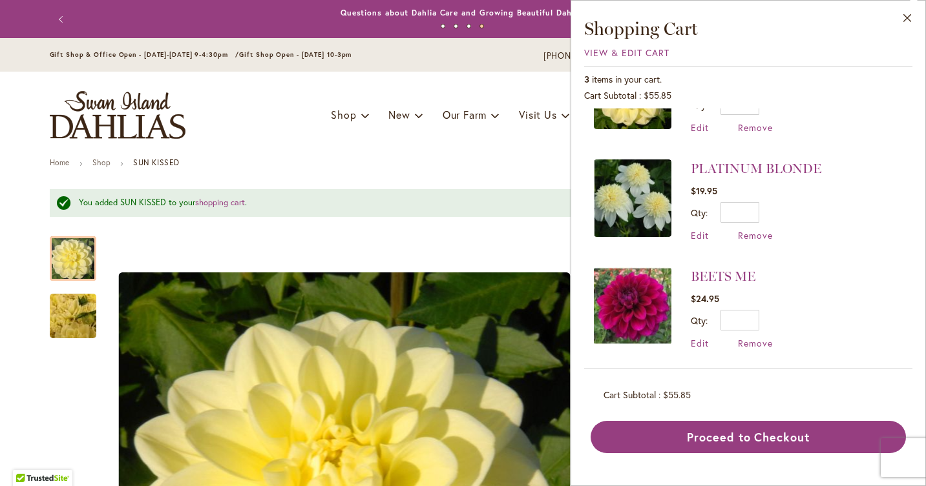
click at [641, 289] on img at bounding box center [633, 306] width 78 height 78
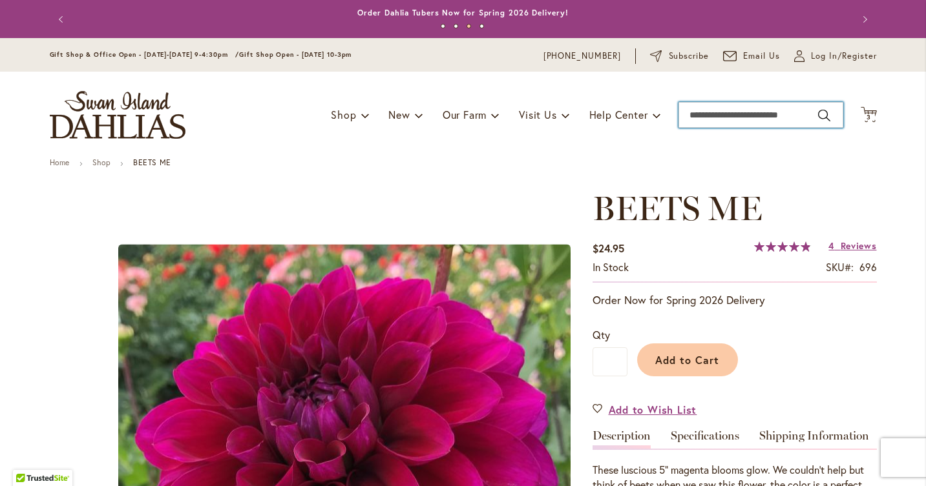
click at [723, 118] on input "Search" at bounding box center [760, 115] width 165 height 26
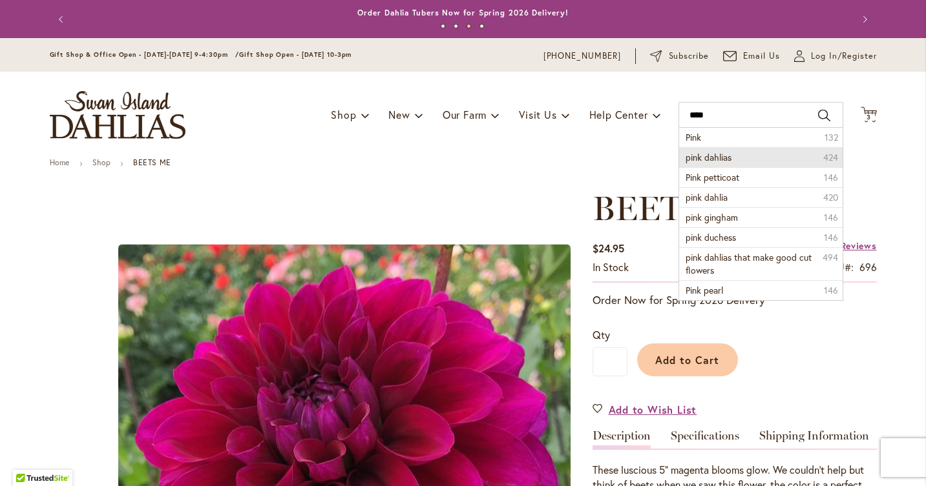
click at [738, 156] on li "pink dahlias 424" at bounding box center [760, 157] width 163 height 20
type input "**********"
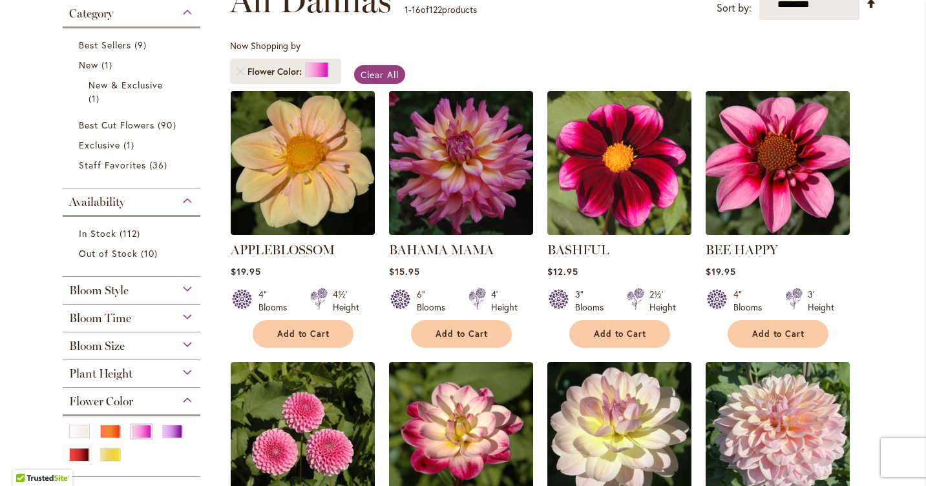
scroll to position [225, 0]
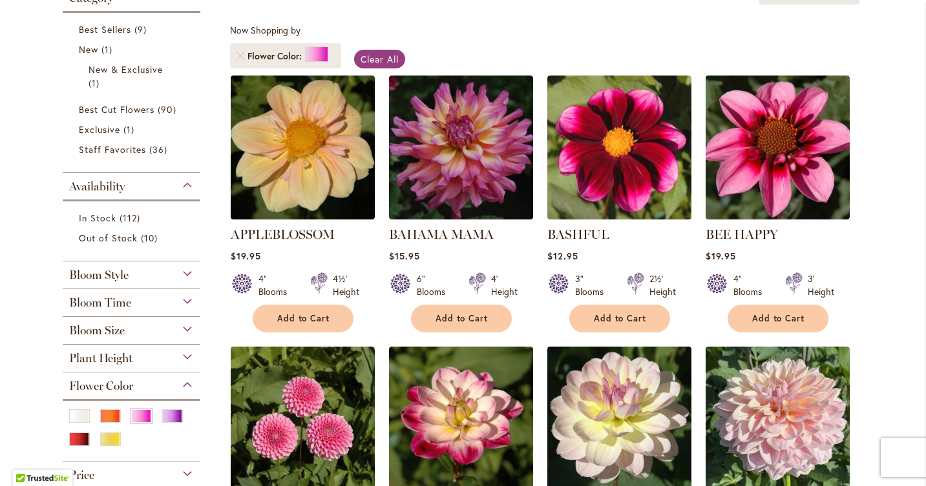
click at [188, 330] on div "Bloom Size" at bounding box center [132, 327] width 138 height 21
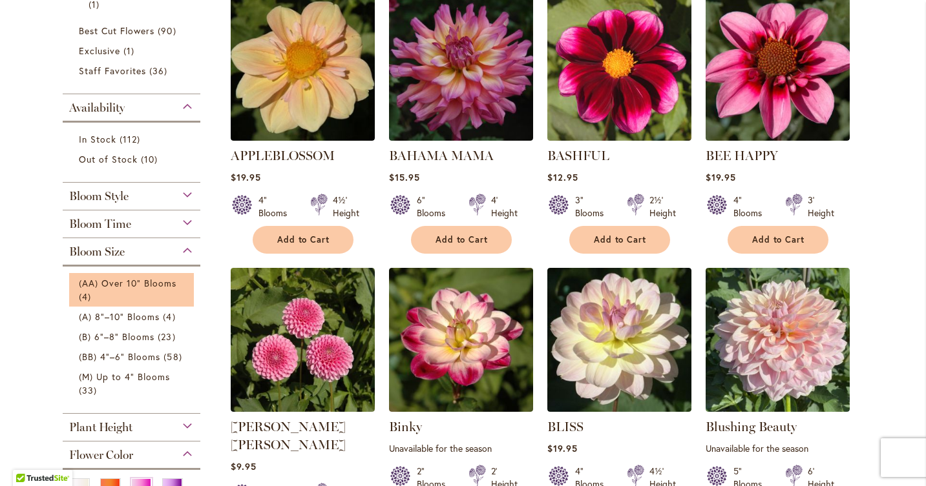
scroll to position [313, 0]
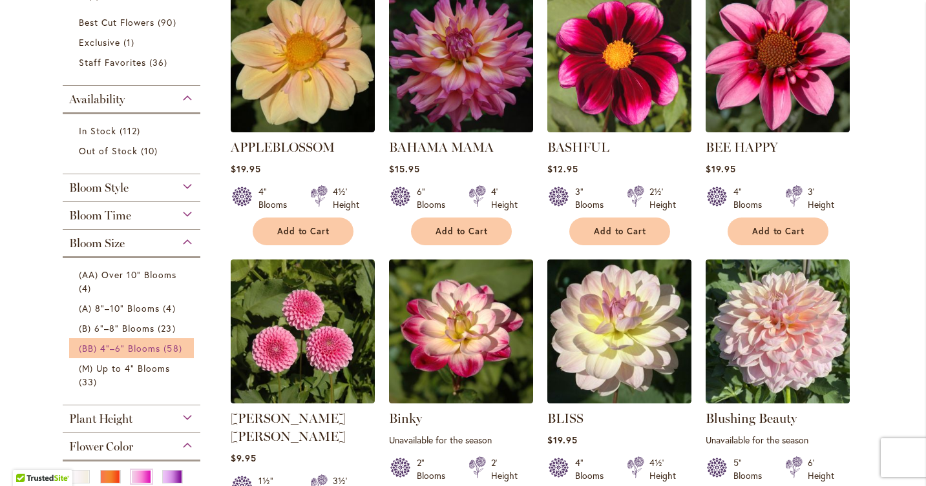
click at [146, 342] on span "(BB) 4"–6" Blooms" at bounding box center [120, 348] width 82 height 12
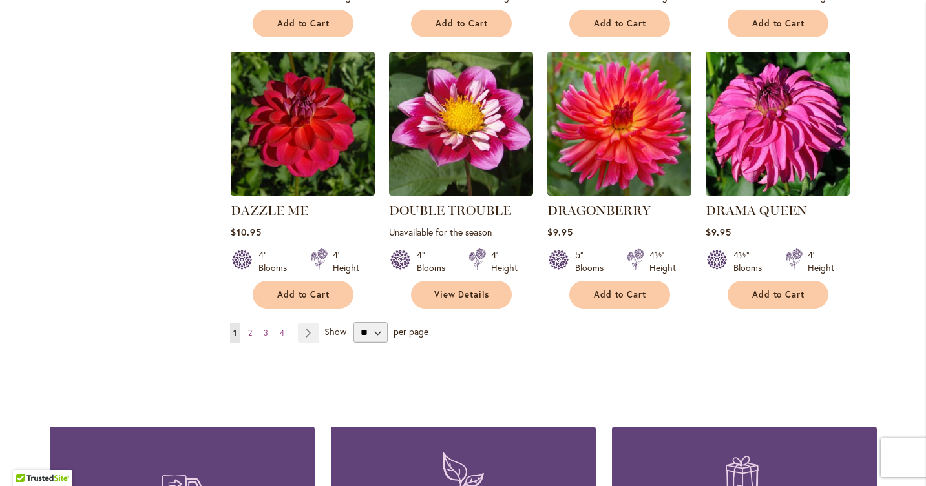
scroll to position [1091, 0]
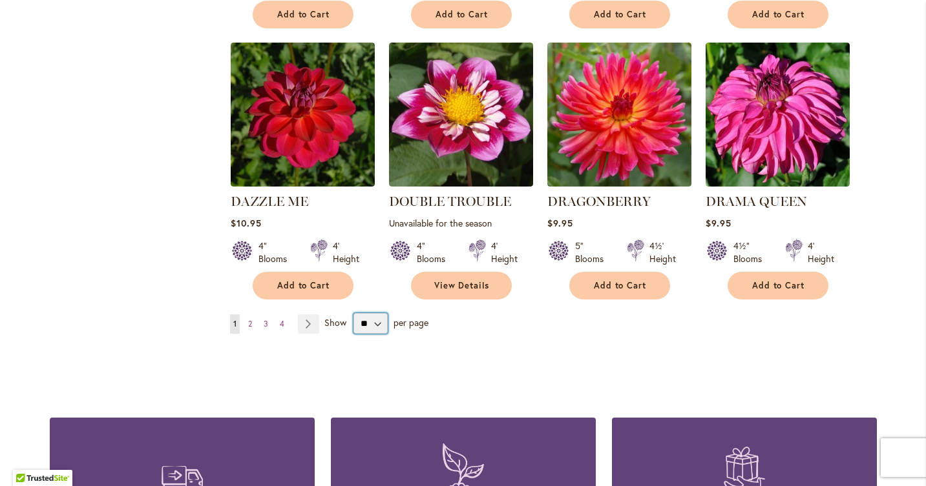
click at [377, 313] on select "** ** ** **" at bounding box center [370, 323] width 34 height 21
select select "**"
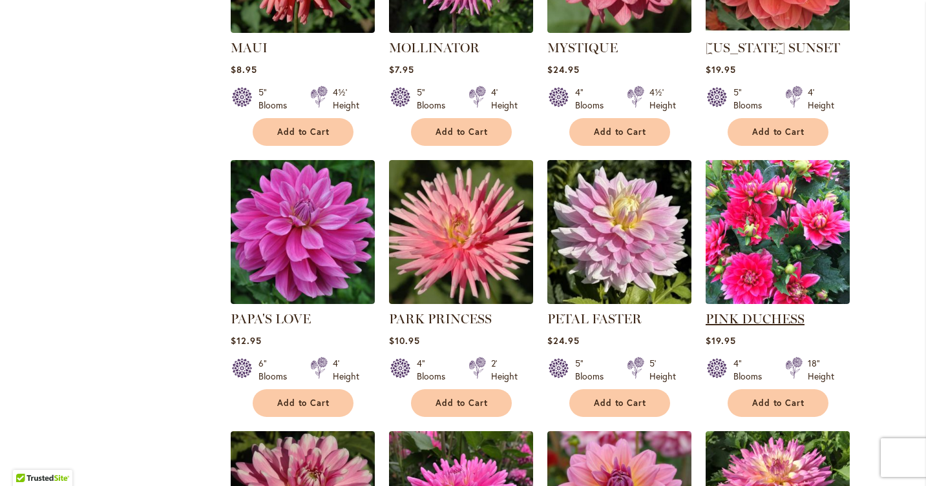
scroll to position [3159, 0]
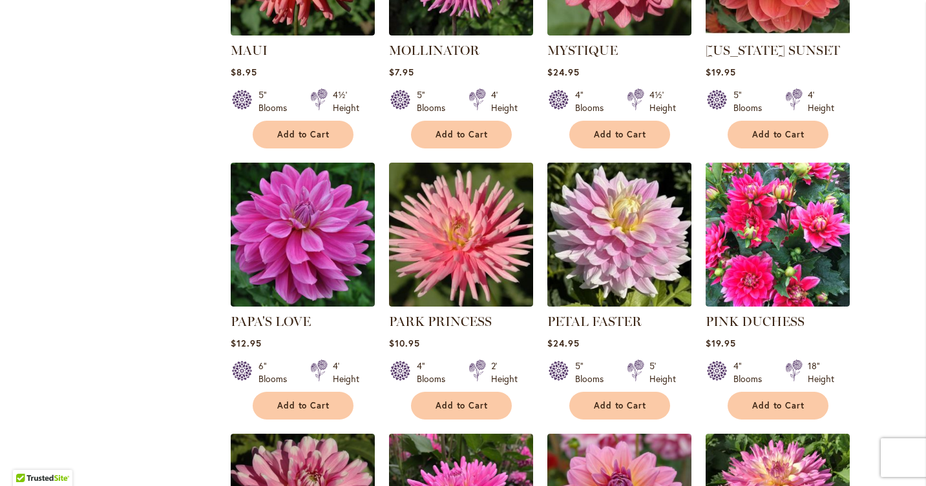
click at [625, 159] on img at bounding box center [618, 234] width 151 height 151
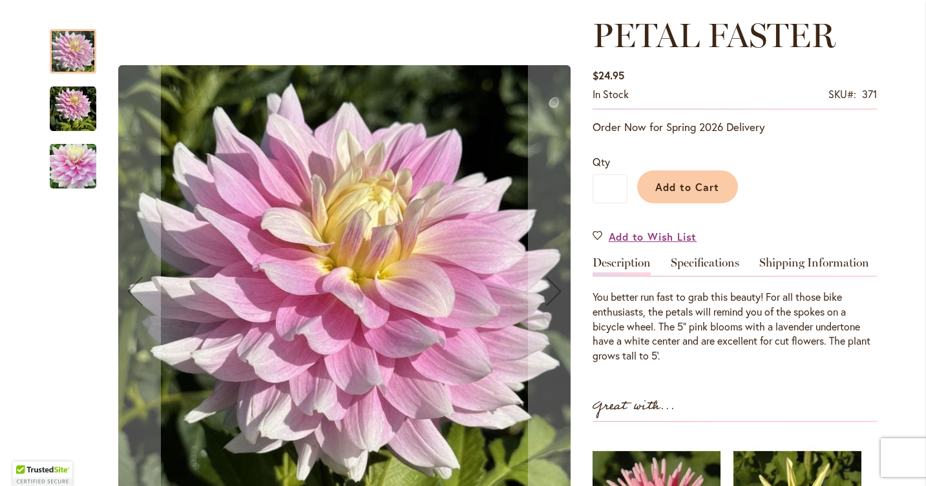
scroll to position [180, 0]
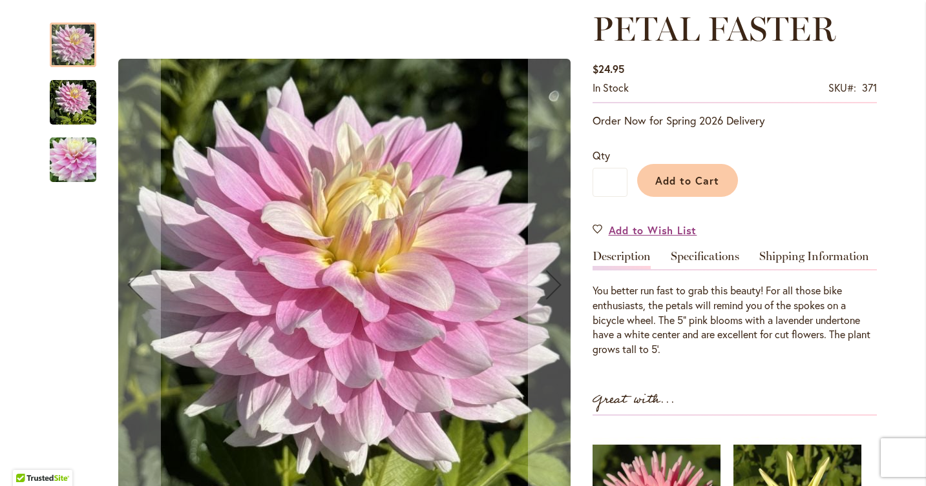
click at [72, 100] on img "PETAL FASTER" at bounding box center [73, 102] width 47 height 47
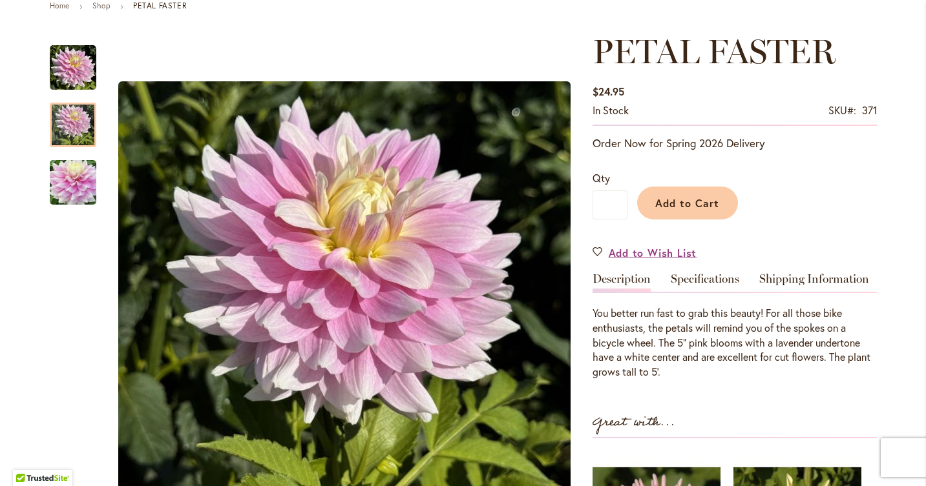
scroll to position [148, 0]
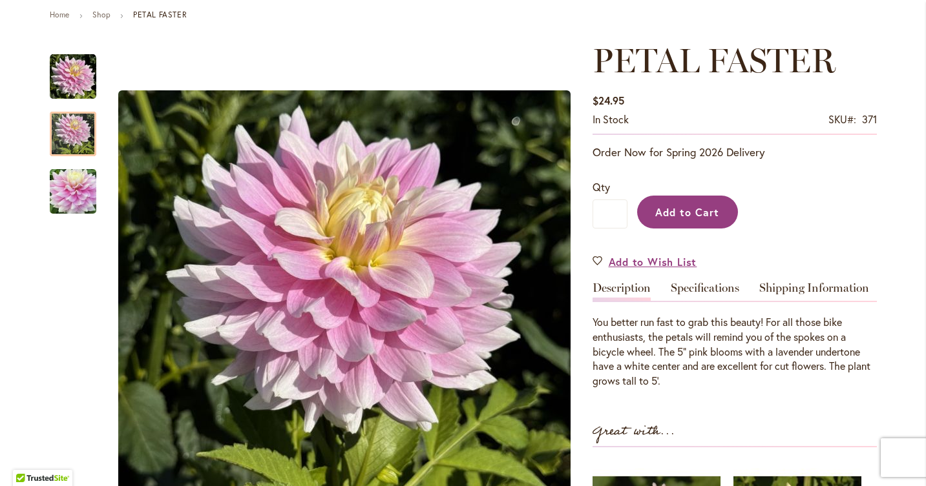
click at [682, 212] on span "Add to Cart" at bounding box center [687, 212] width 64 height 14
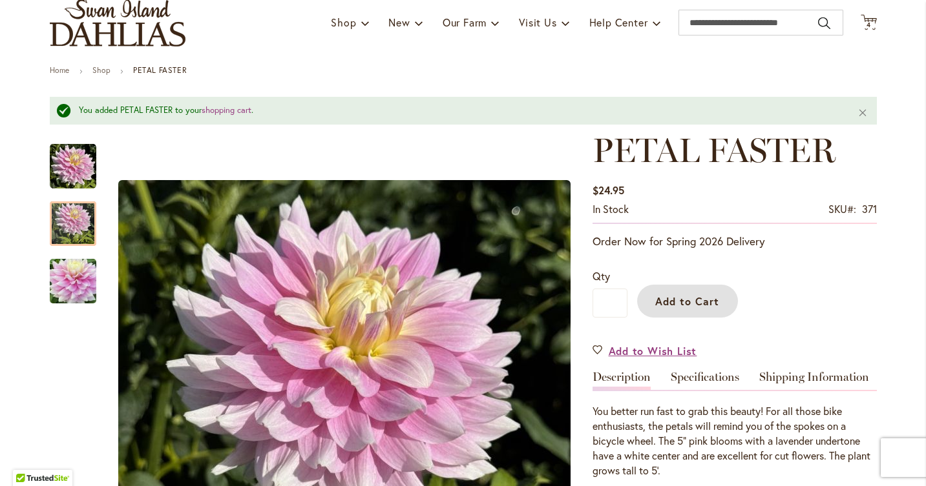
scroll to position [0, 0]
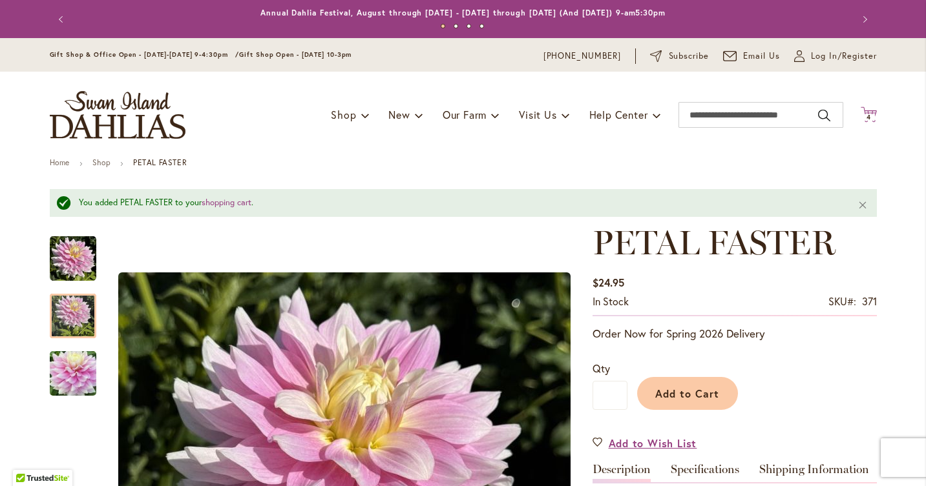
click at [866, 111] on icon "Cart .cls-1 { fill: #231f20; }" at bounding box center [869, 115] width 16 height 16
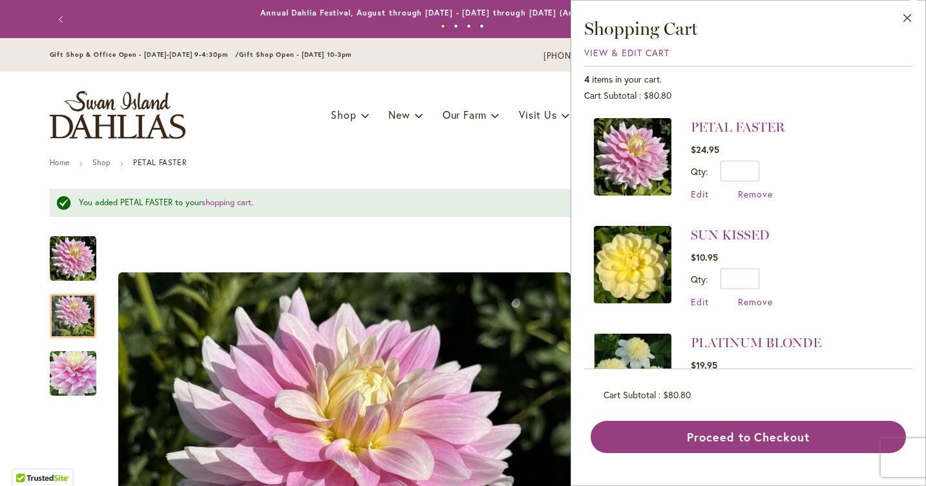
scroll to position [17, 0]
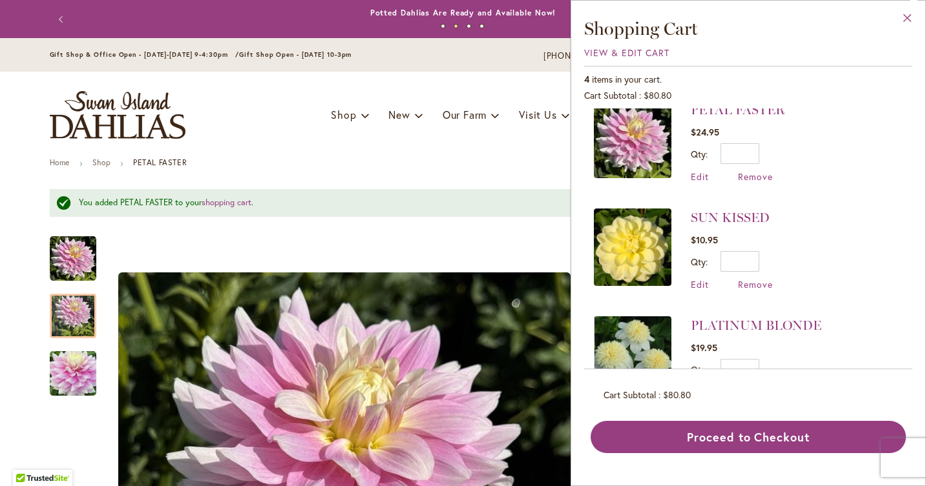
click at [904, 12] on button "Close" at bounding box center [908, 21] width 36 height 41
